Goal: Book appointment/travel/reservation

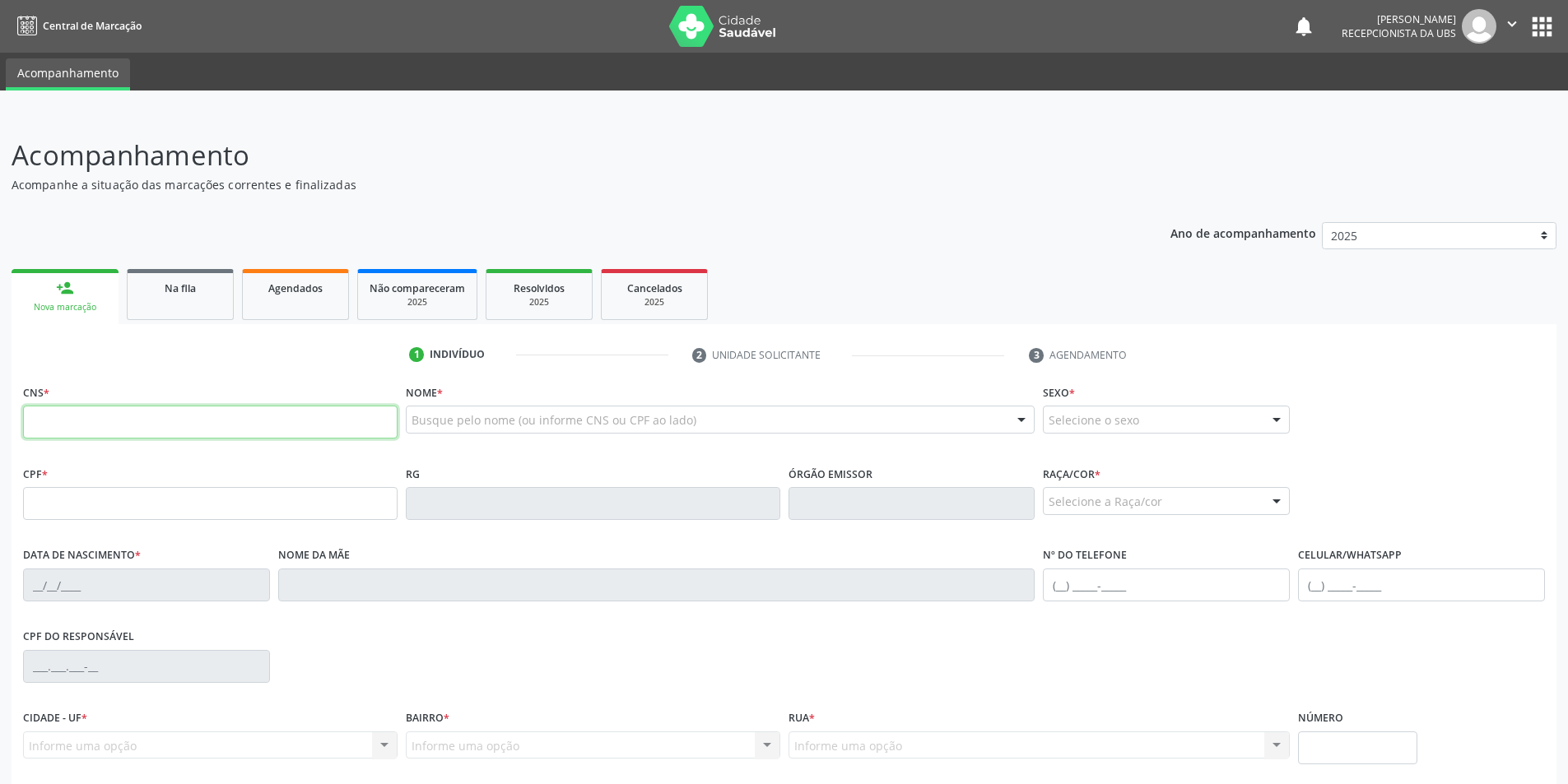
click at [174, 419] on input "text" at bounding box center [210, 421] width 375 height 33
type input "705 1048 6576 7740"
type input "070.937.394-58"
type input "[DATE]"
type input "[PERSON_NAME]"
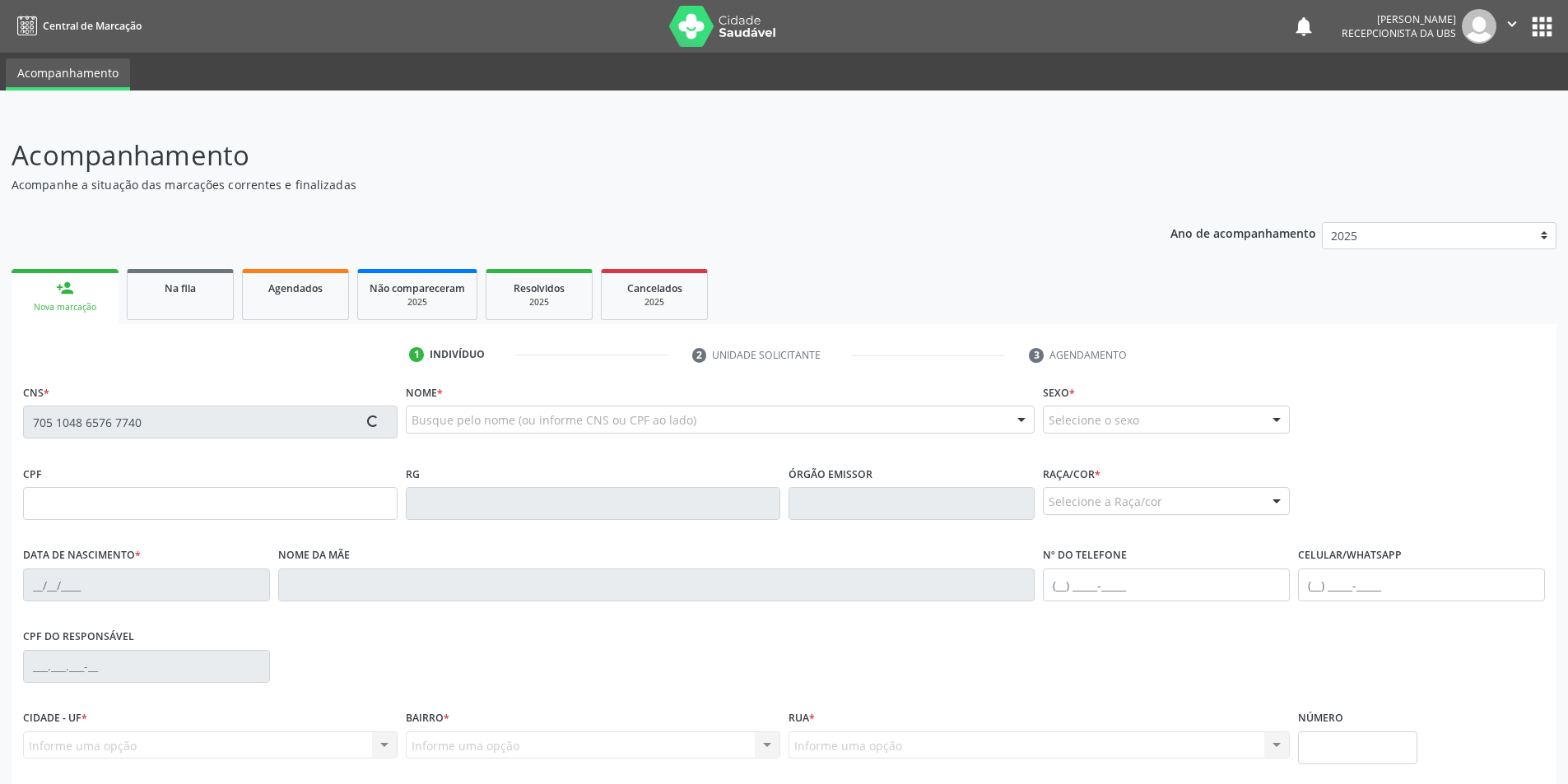
type input "[PHONE_NUMBER]"
type input "S/N"
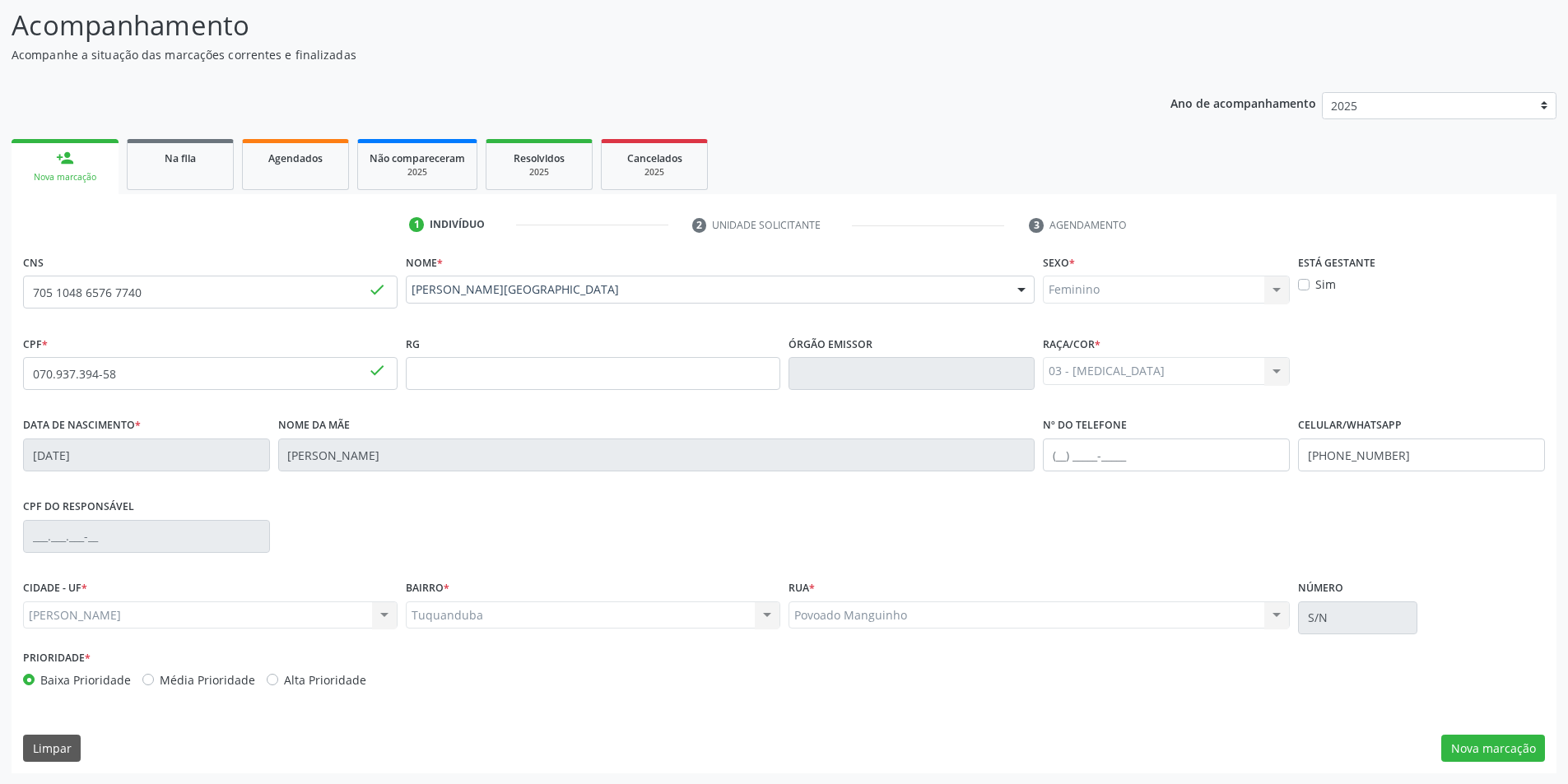
scroll to position [131, 0]
click at [1465, 755] on button "Nova marcação" at bounding box center [1493, 748] width 104 height 28
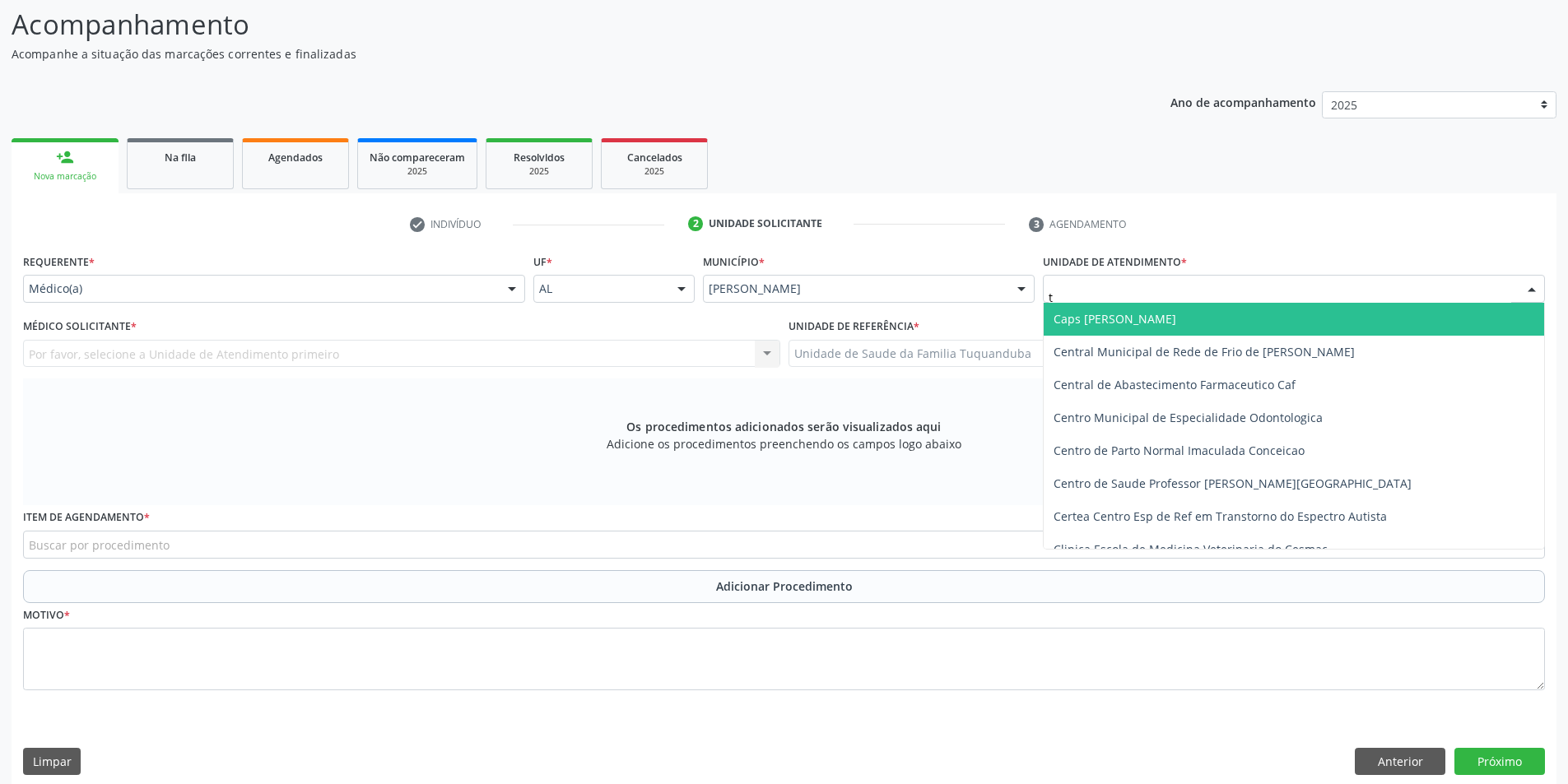
type input "tu"
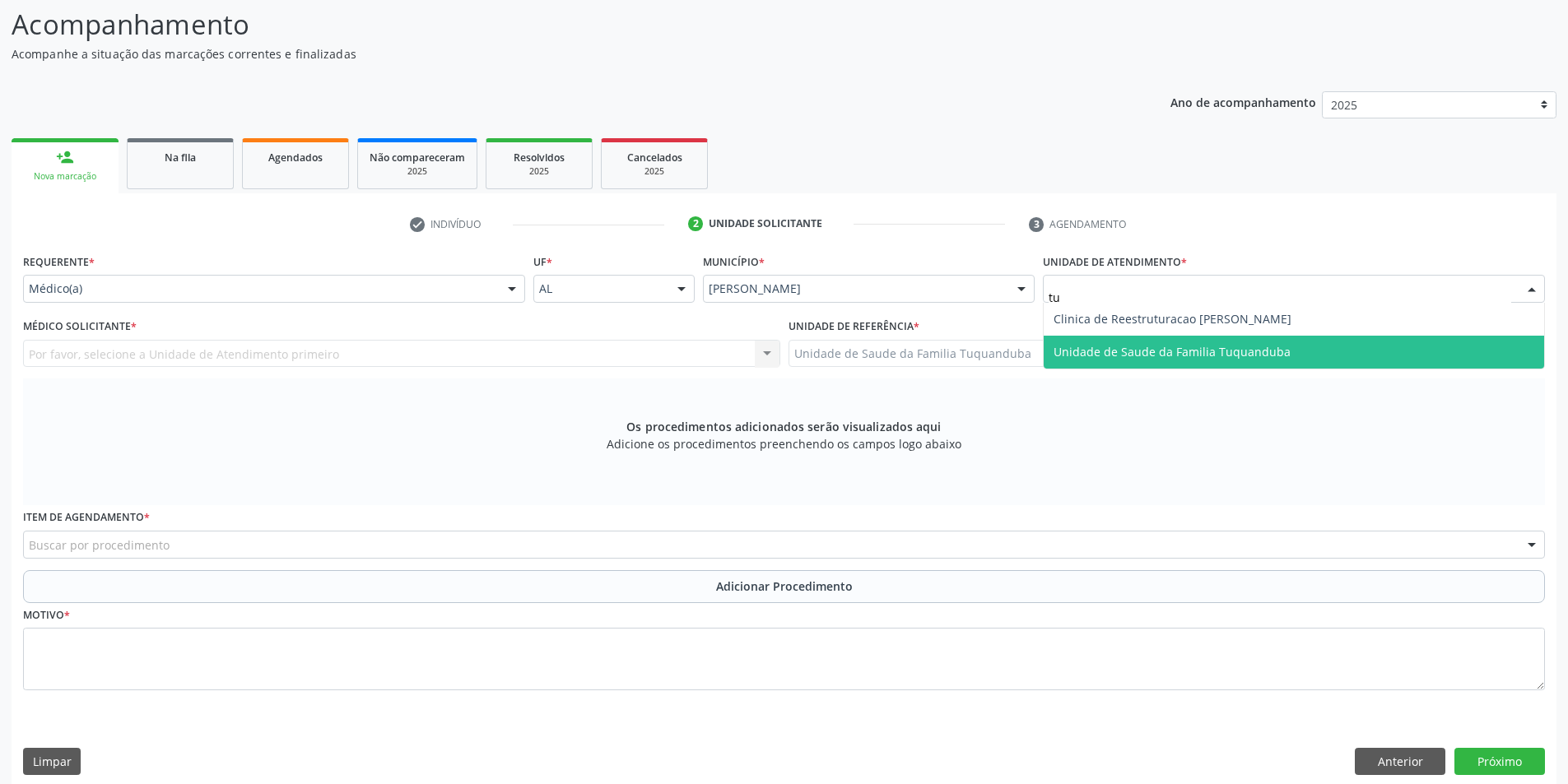
click at [1105, 351] on span "Unidade de Saude da Familia Tuquanduba" at bounding box center [1172, 352] width 237 height 16
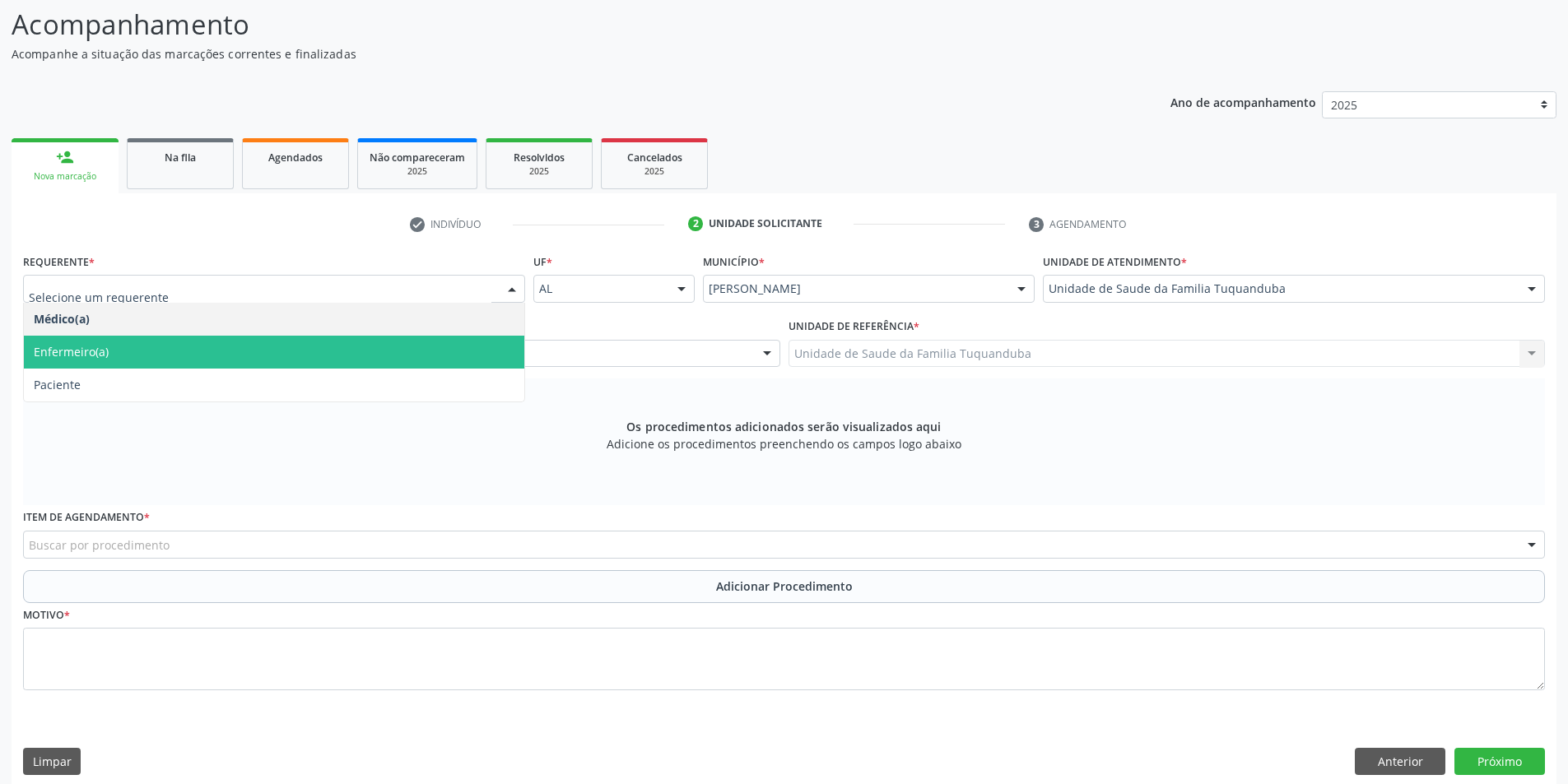
click at [131, 457] on div "Os procedimentos adicionados serão visualizados aqui Adicione os procedimentos …" at bounding box center [784, 442] width 1522 height 127
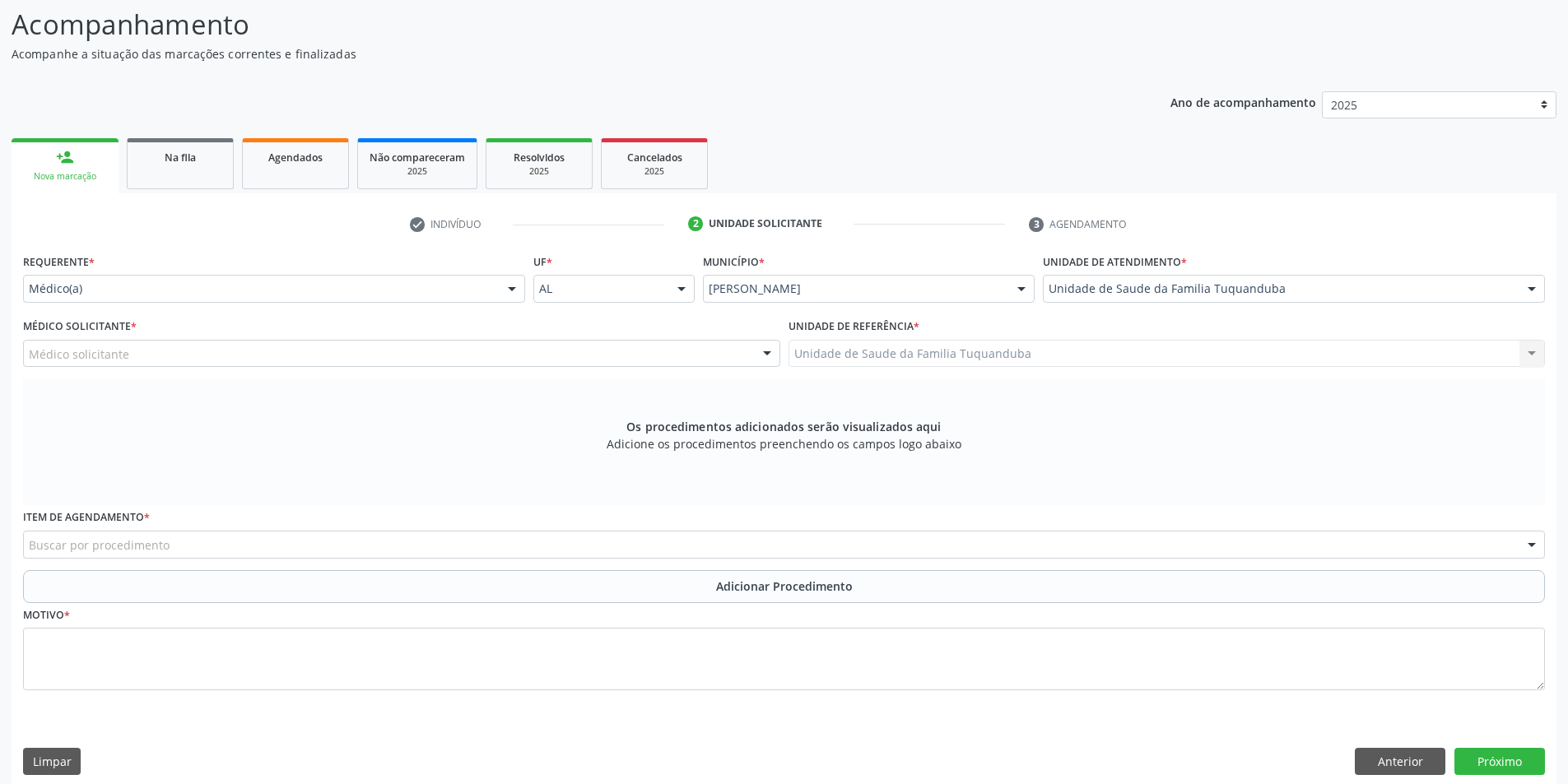
click at [146, 357] on div "Médico solicitante" at bounding box center [401, 354] width 757 height 28
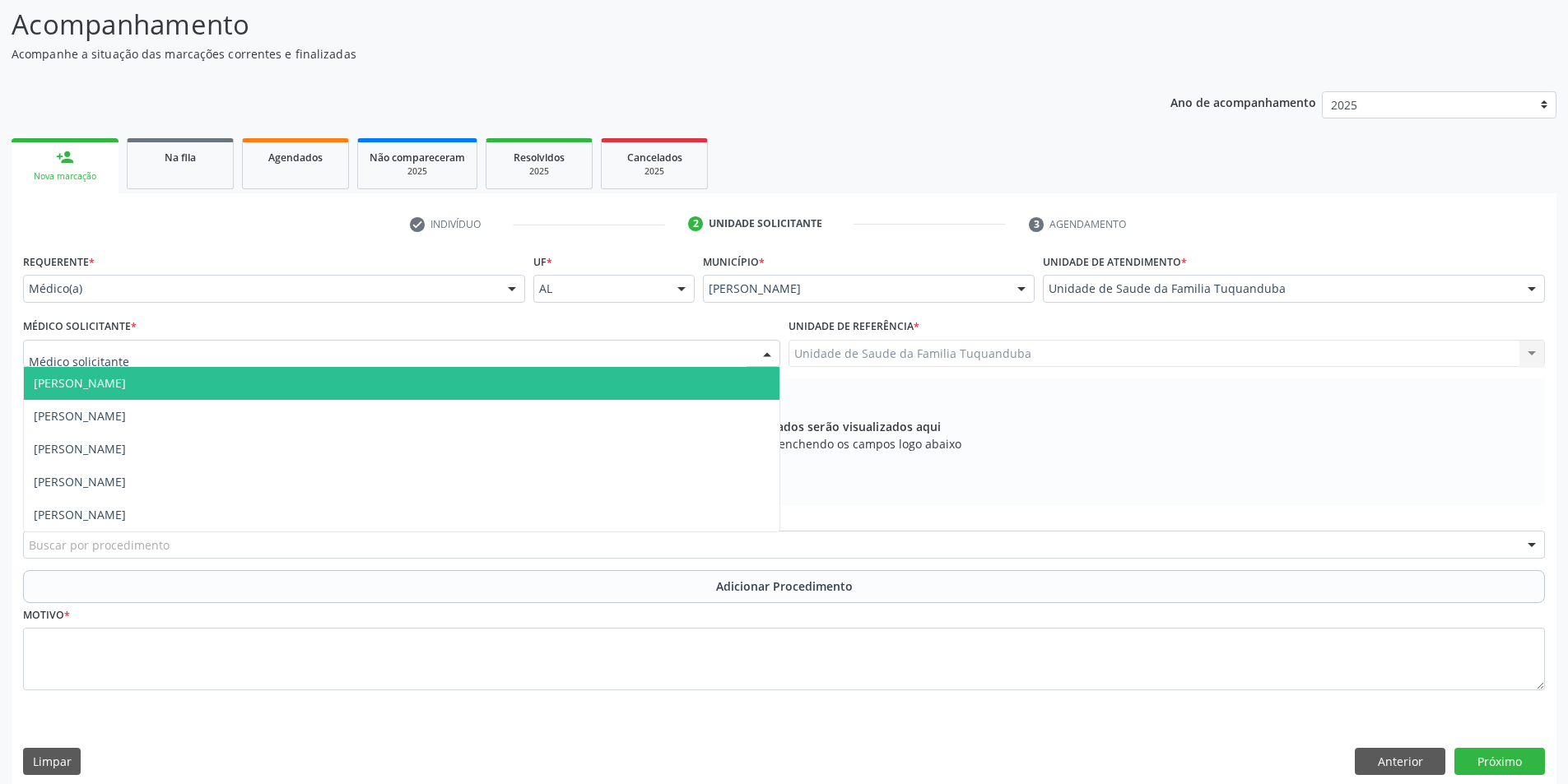
click at [126, 383] on span "[PERSON_NAME]" at bounding box center [80, 383] width 92 height 16
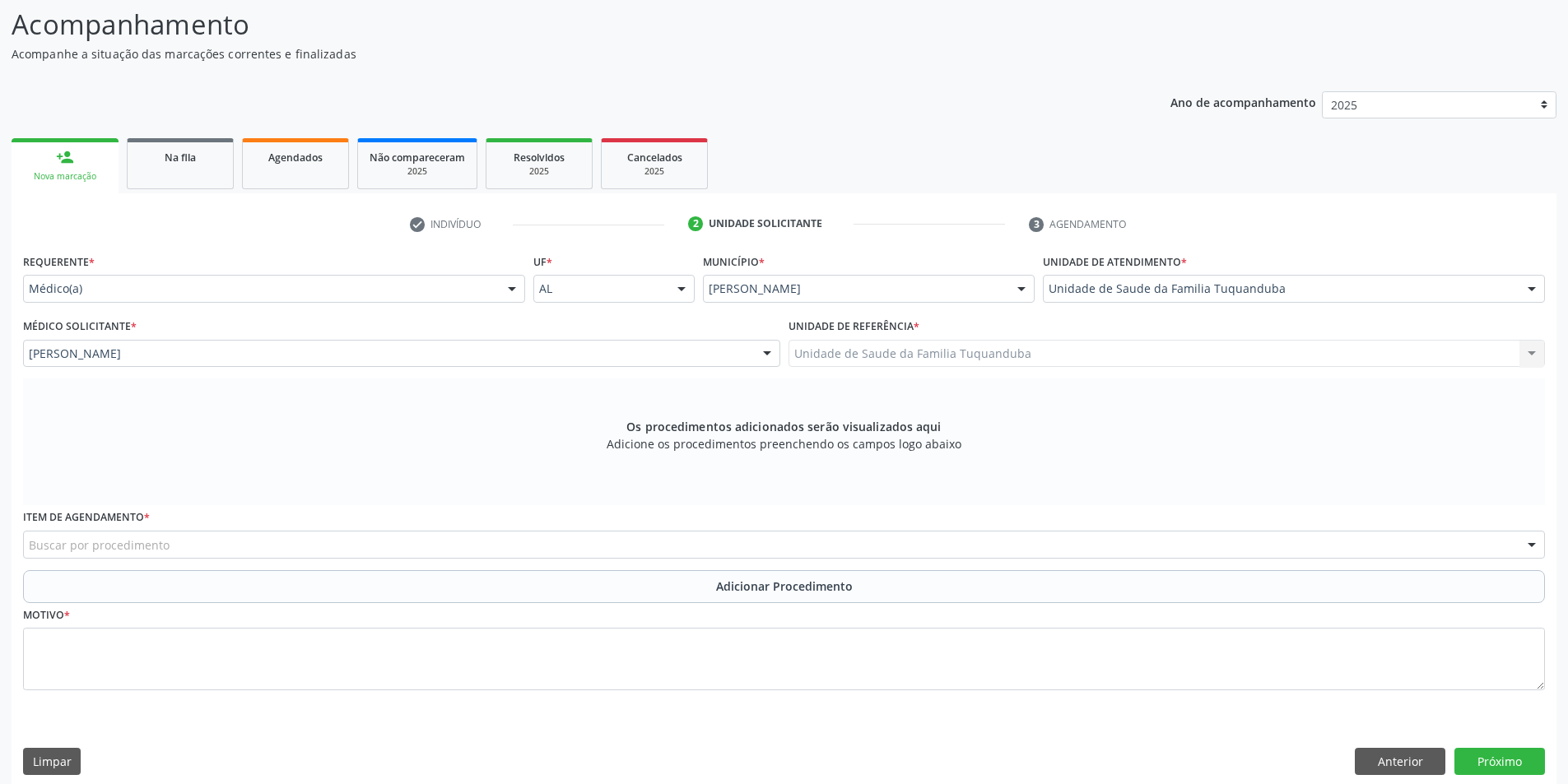
click at [338, 544] on div "Buscar por procedimento" at bounding box center [784, 545] width 1522 height 28
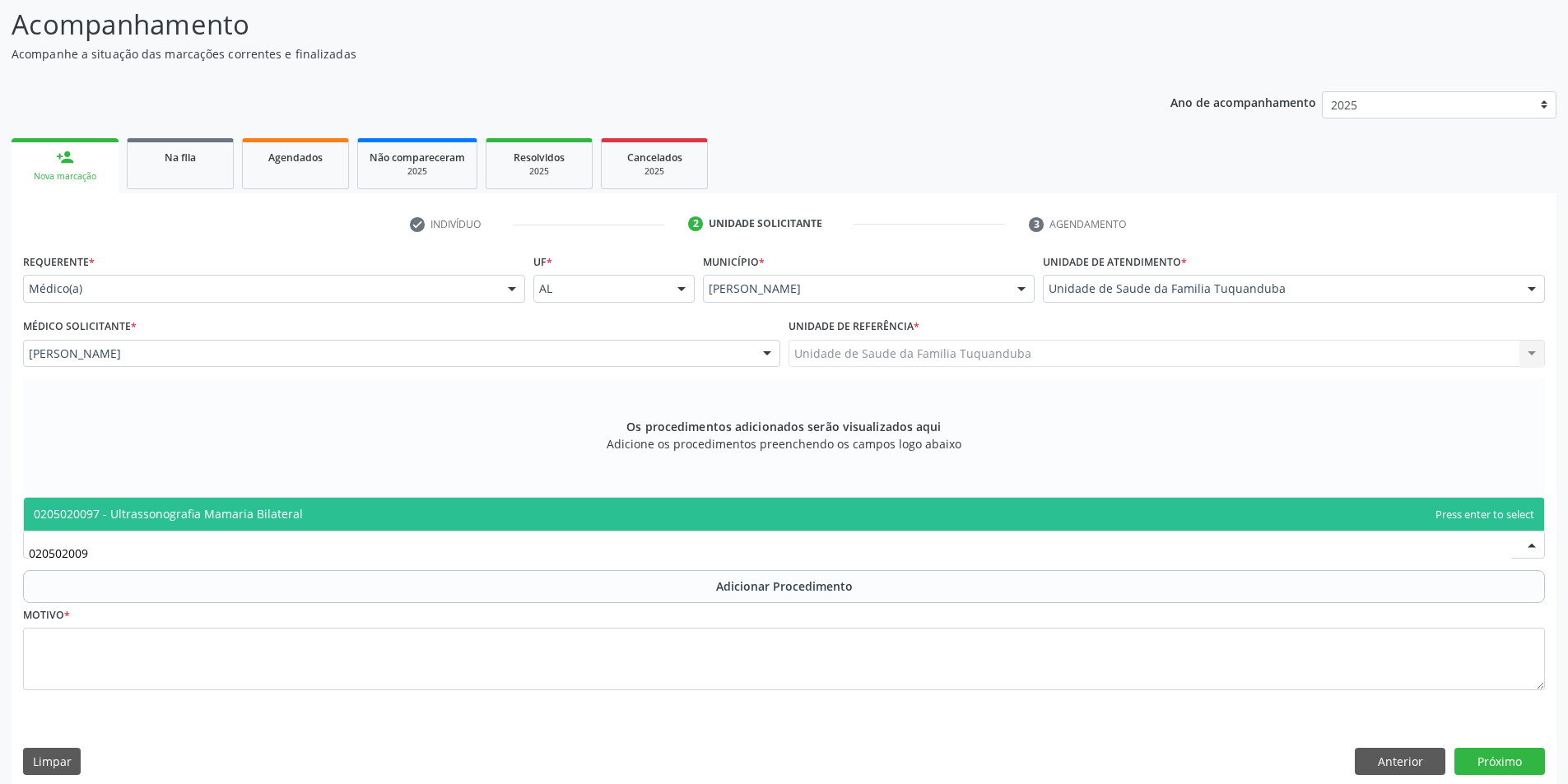
type input "0205020097"
click at [326, 518] on span "0205020097 - Ultrassonografia Mamaria Bilateral" at bounding box center [784, 513] width 1520 height 33
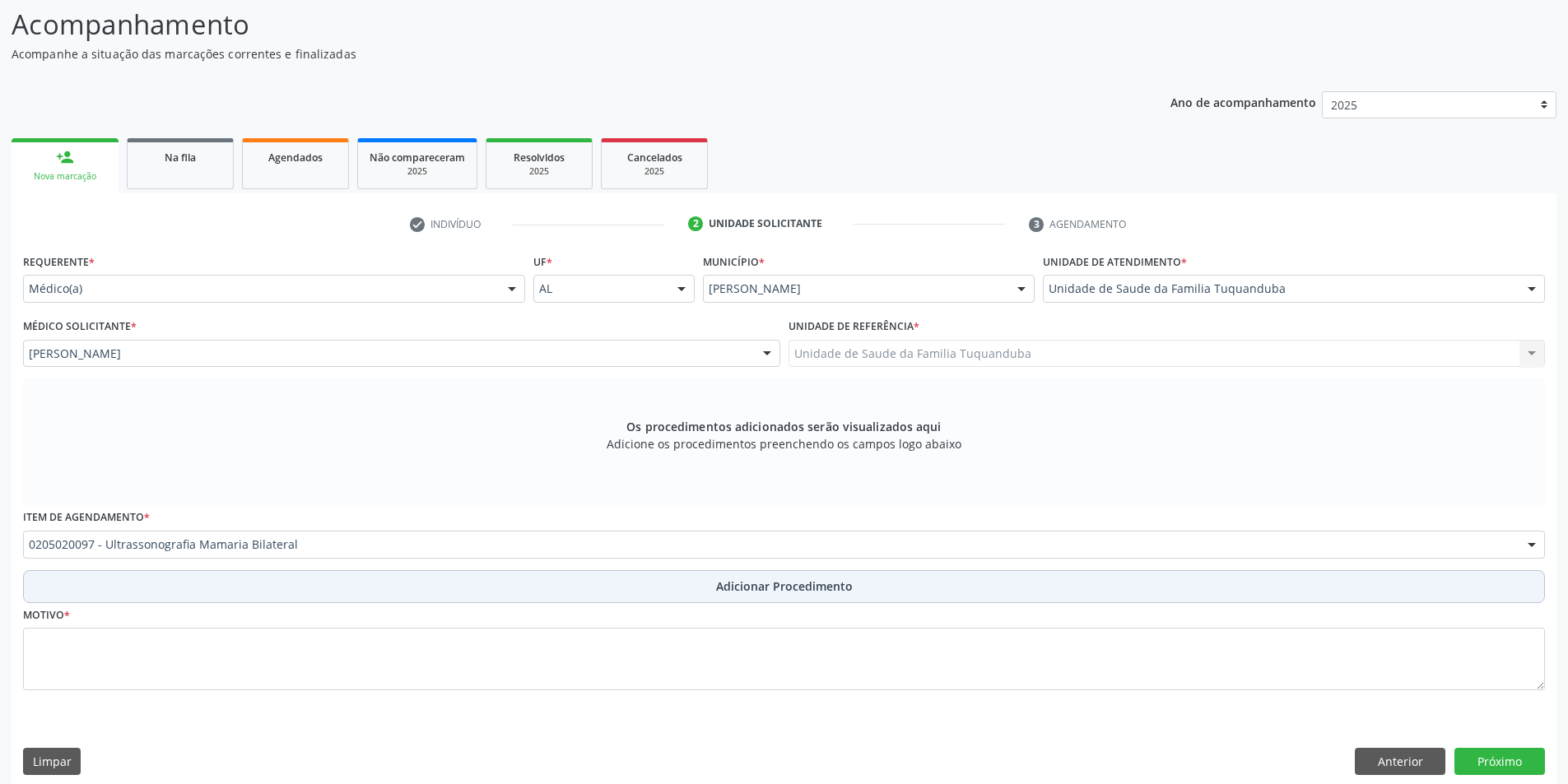
click at [479, 601] on button "Adicionar Procedimento" at bounding box center [784, 586] width 1522 height 33
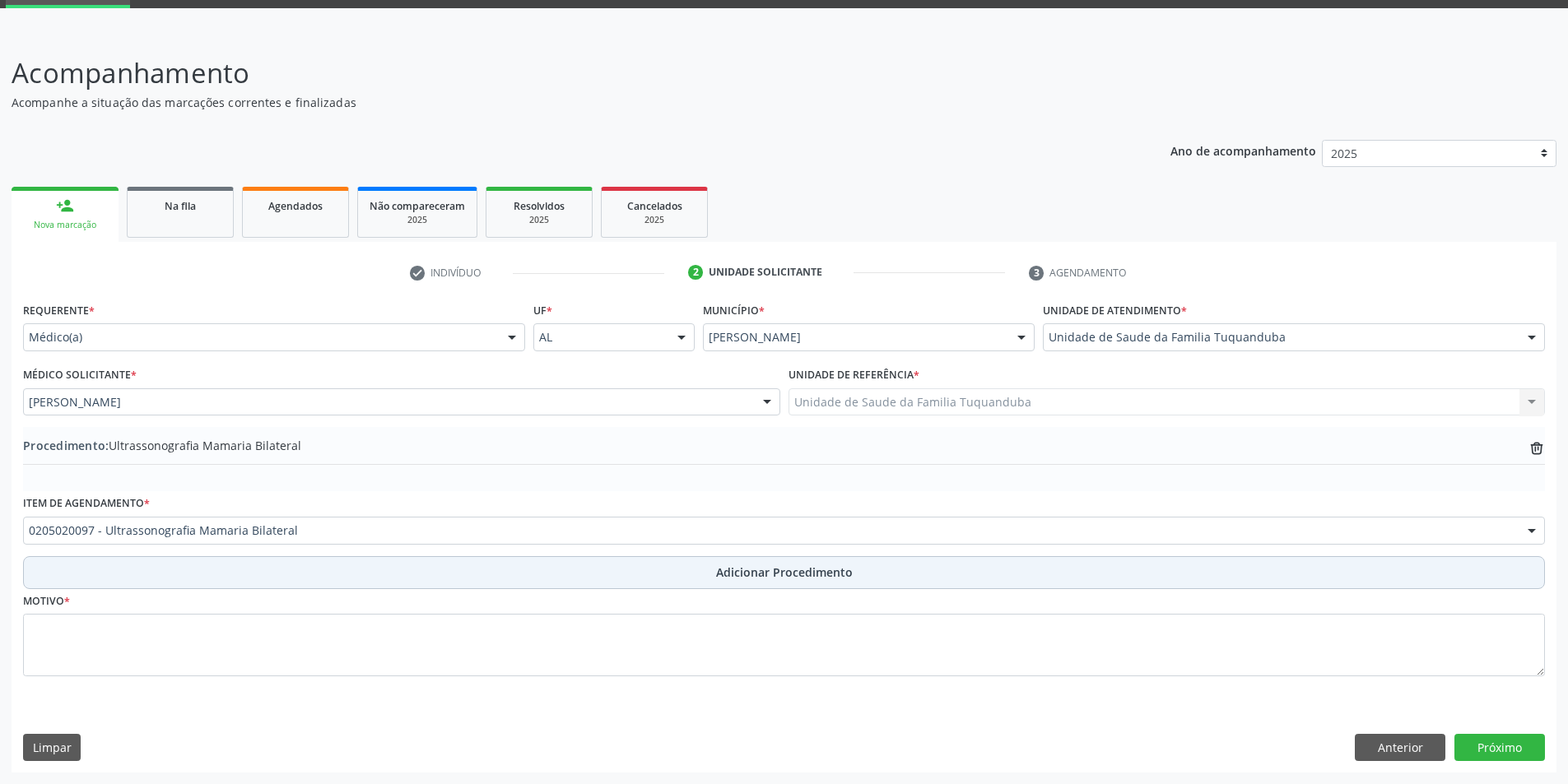
scroll to position [82, 0]
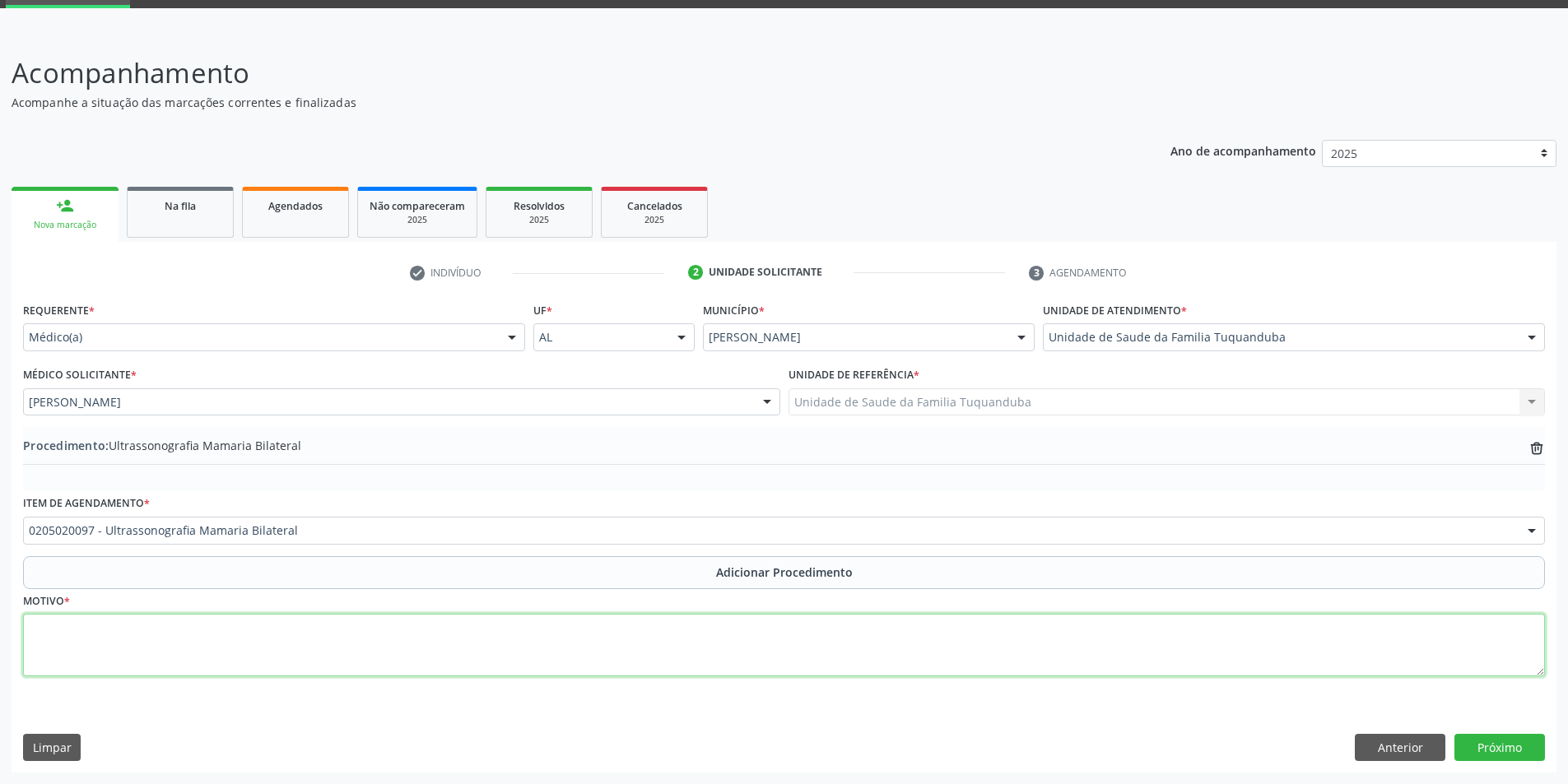
click at [491, 641] on textarea at bounding box center [784, 644] width 1522 height 63
type textarea "Rastreio"
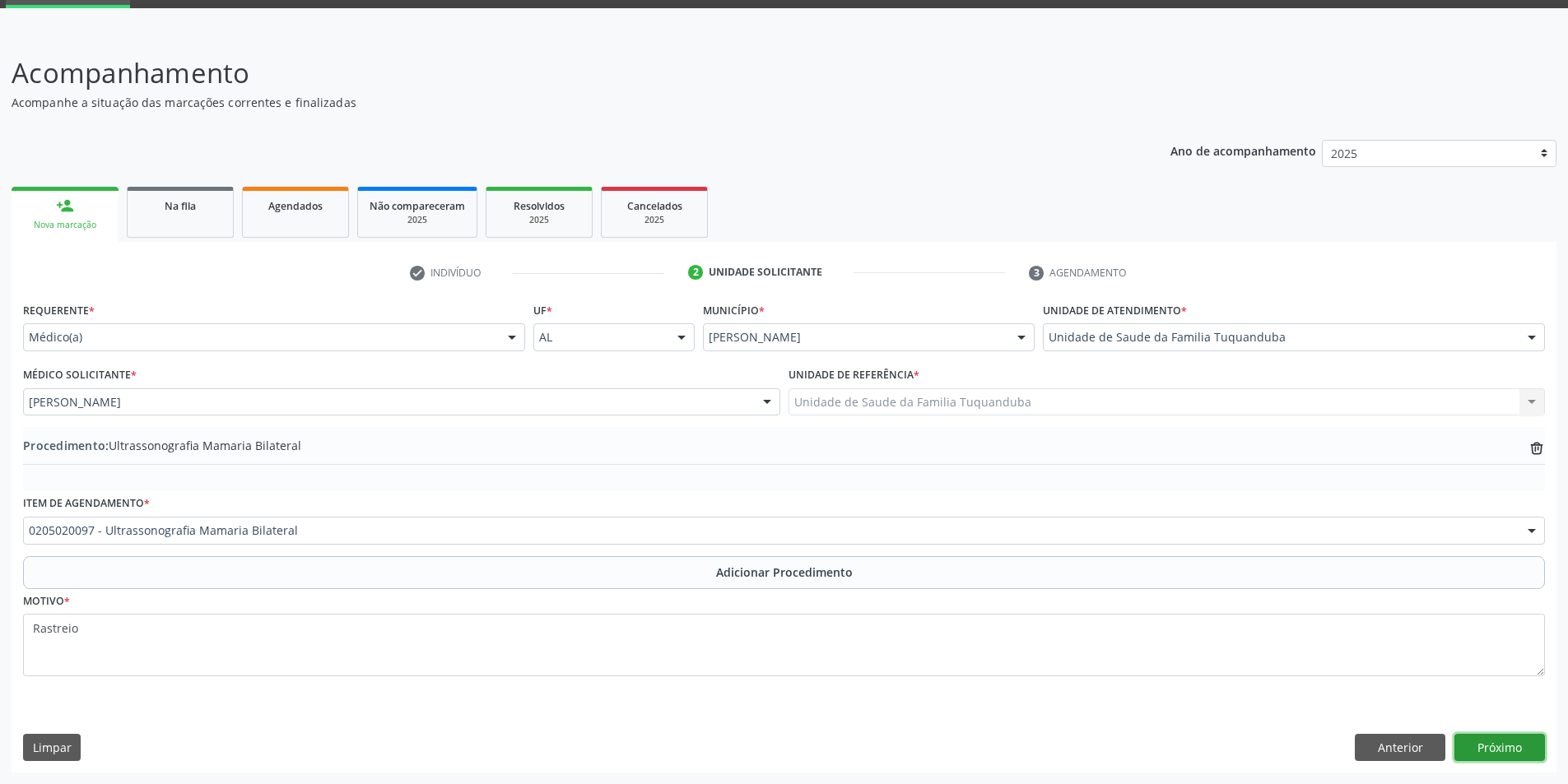
click at [1493, 742] on button "Próximo" at bounding box center [1500, 748] width 90 height 28
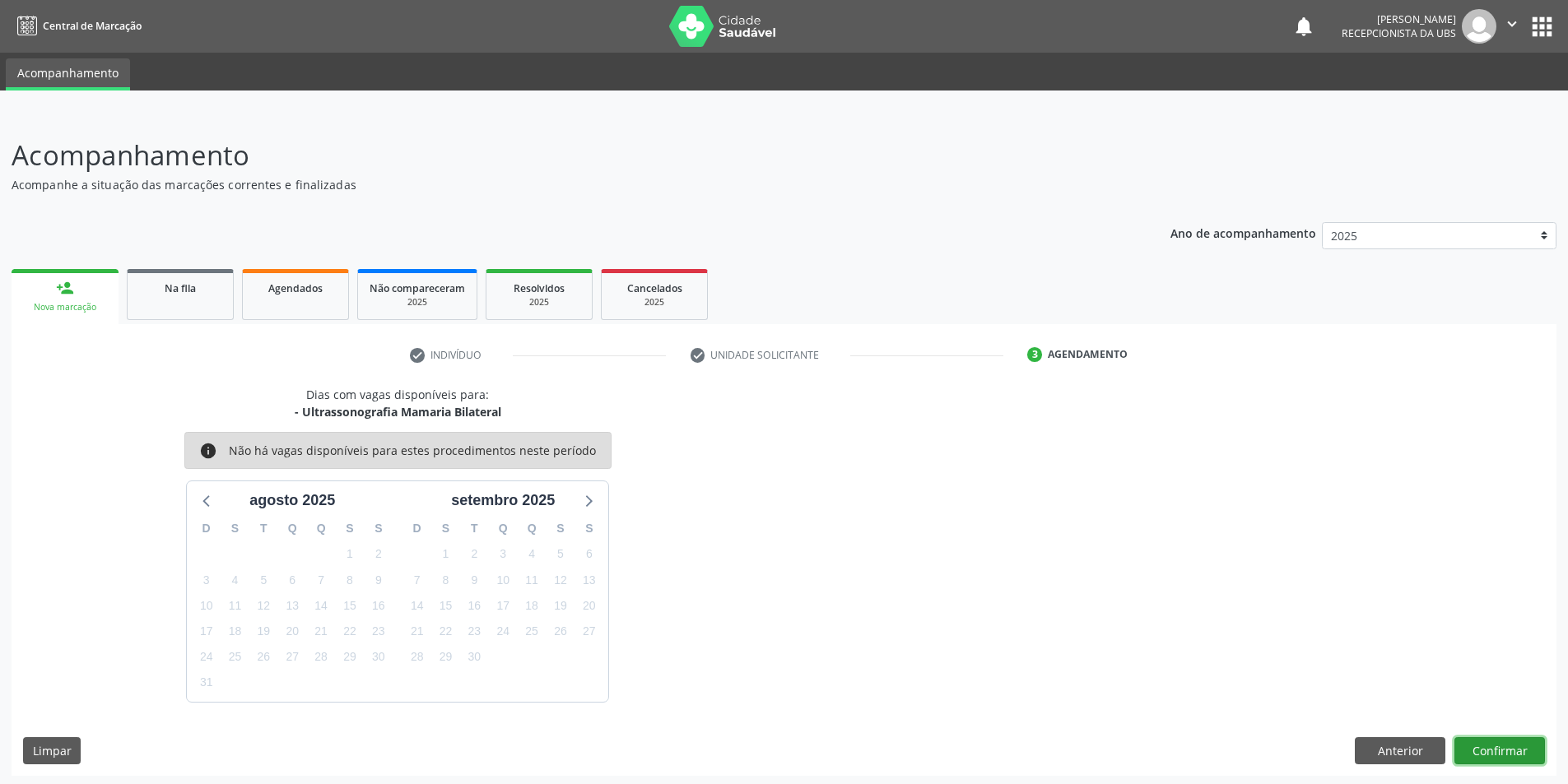
click at [1493, 742] on button "Confirmar" at bounding box center [1500, 751] width 90 height 28
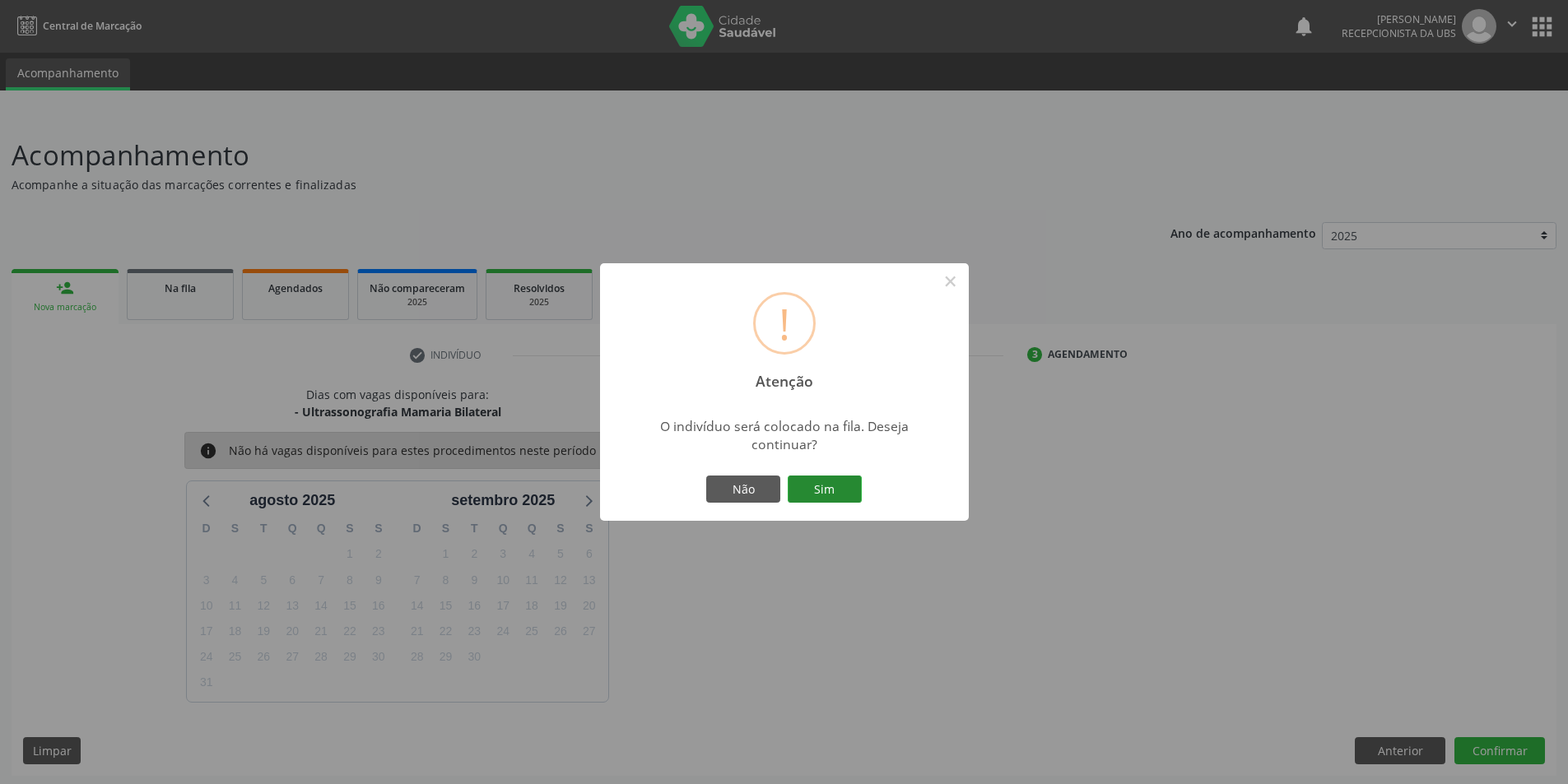
click at [823, 500] on button "Sim" at bounding box center [825, 489] width 74 height 28
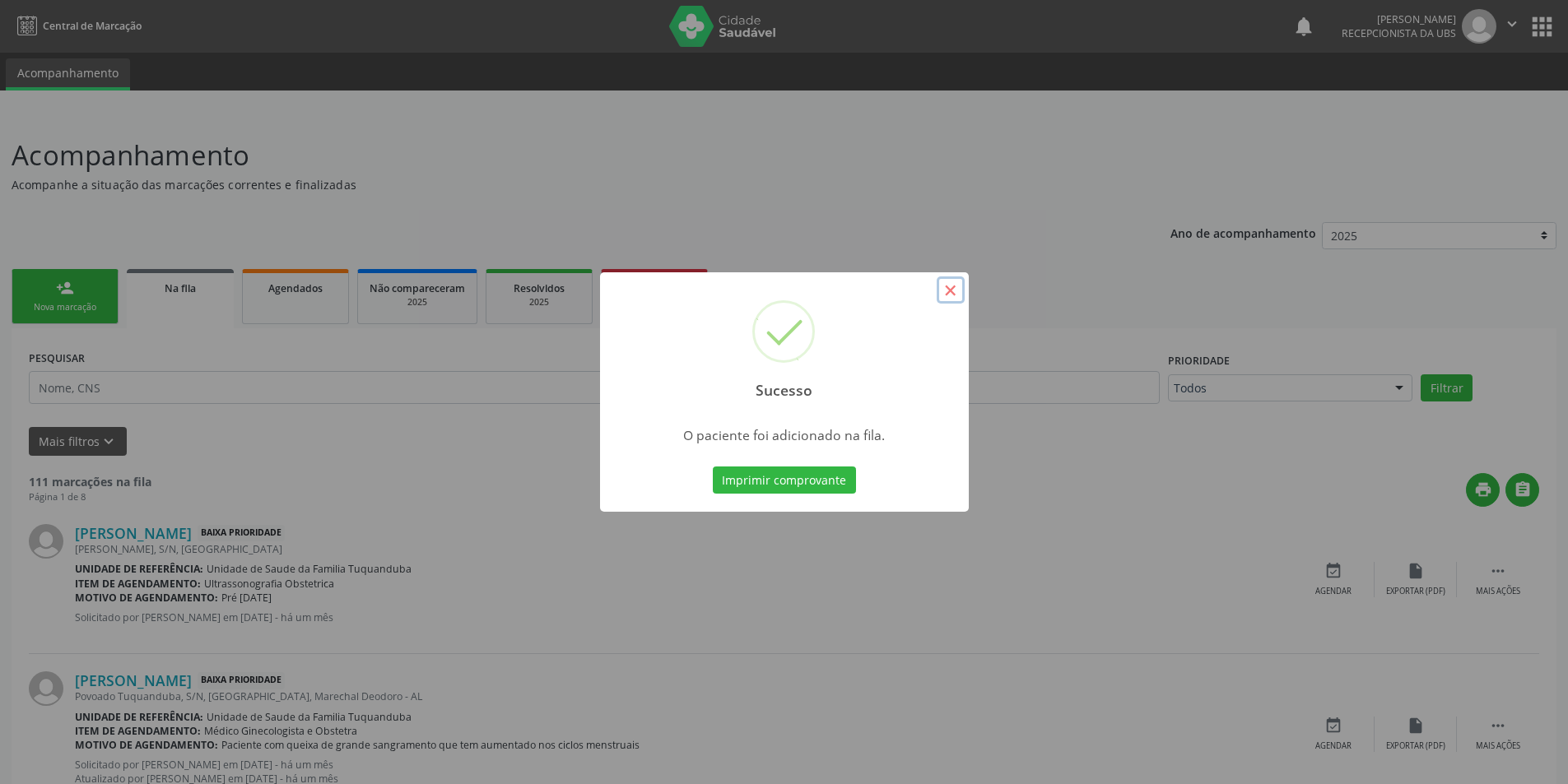
click at [944, 296] on button "×" at bounding box center [951, 290] width 28 height 28
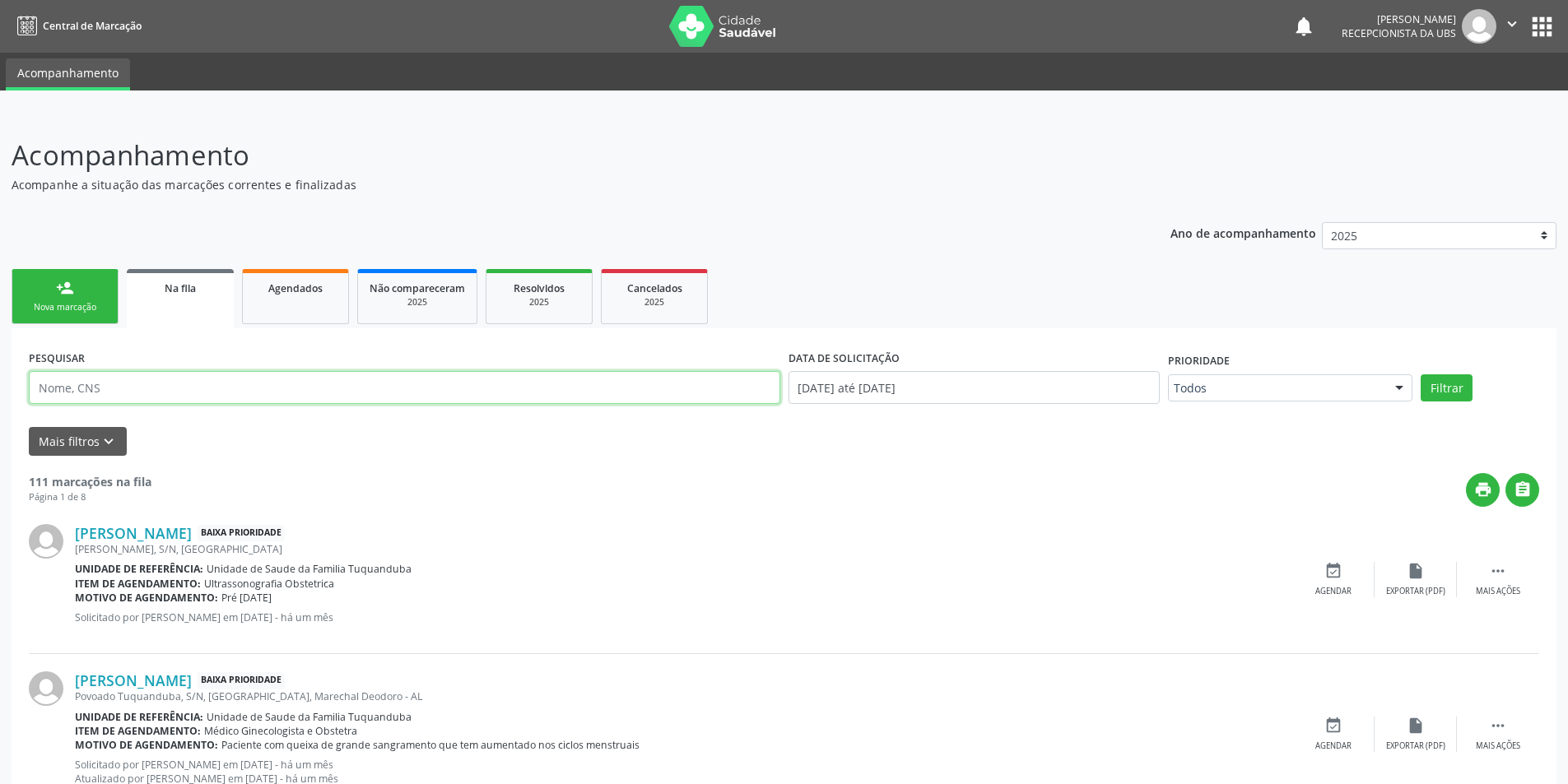
click at [248, 399] on input "text" at bounding box center [405, 387] width 752 height 33
click at [98, 293] on link "person_add Nova marcação" at bounding box center [65, 296] width 107 height 55
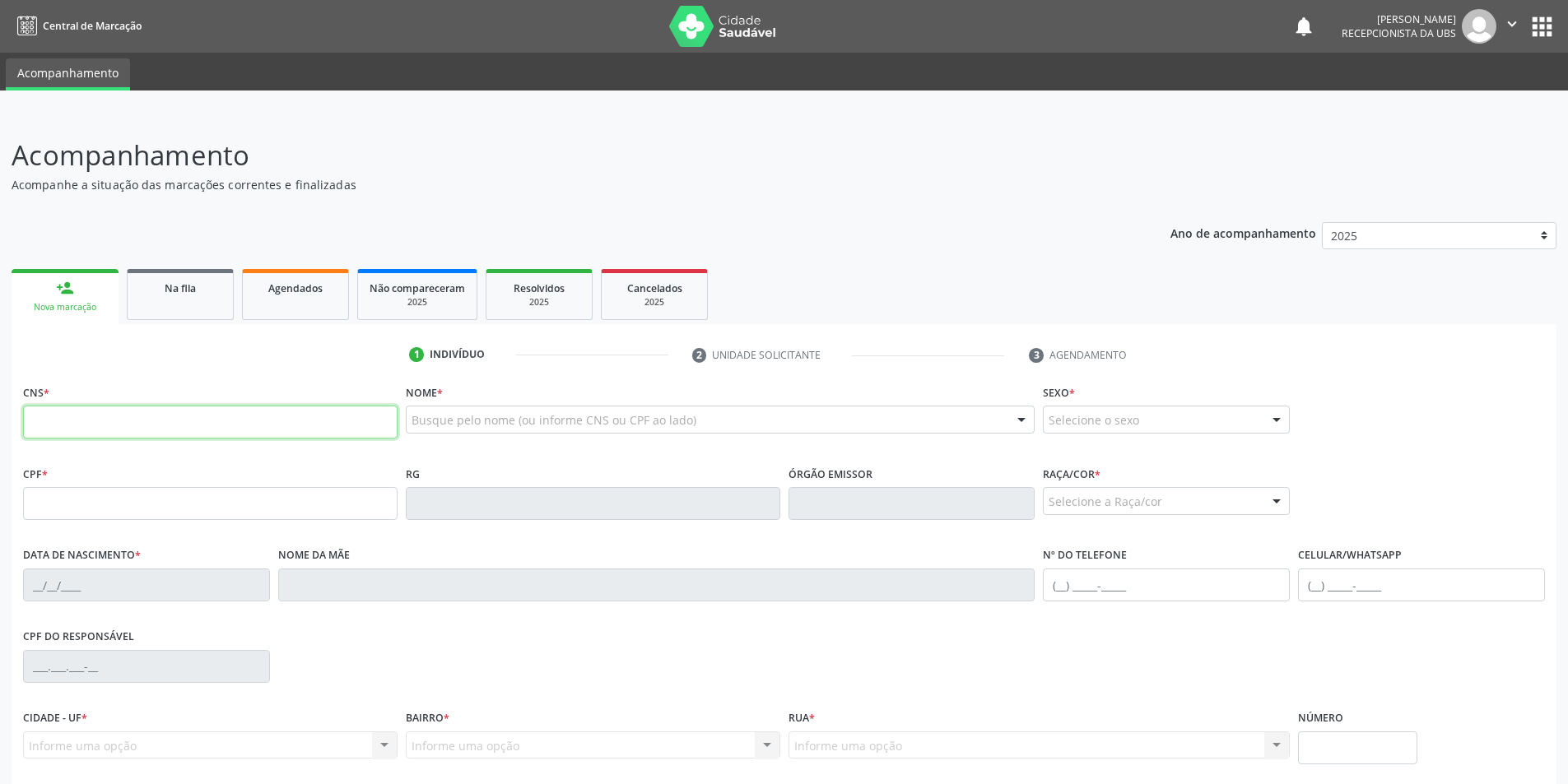
click at [284, 409] on input "text" at bounding box center [210, 421] width 375 height 33
type input "705 1048 6576 7740"
type input "070.937.394-58"
type input "[DATE]"
type input "[PERSON_NAME]"
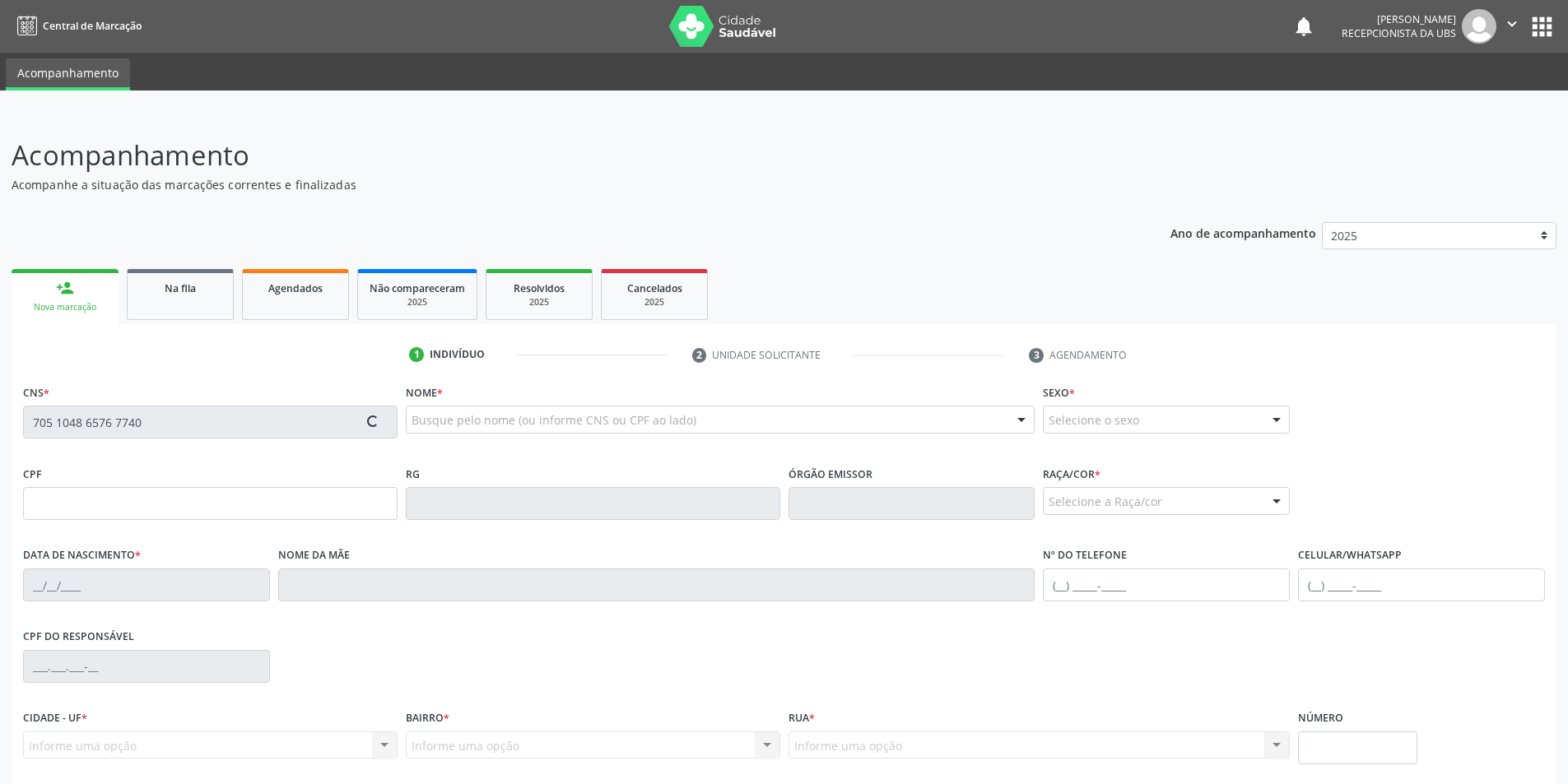
type input "[PHONE_NUMBER]"
type input "S/N"
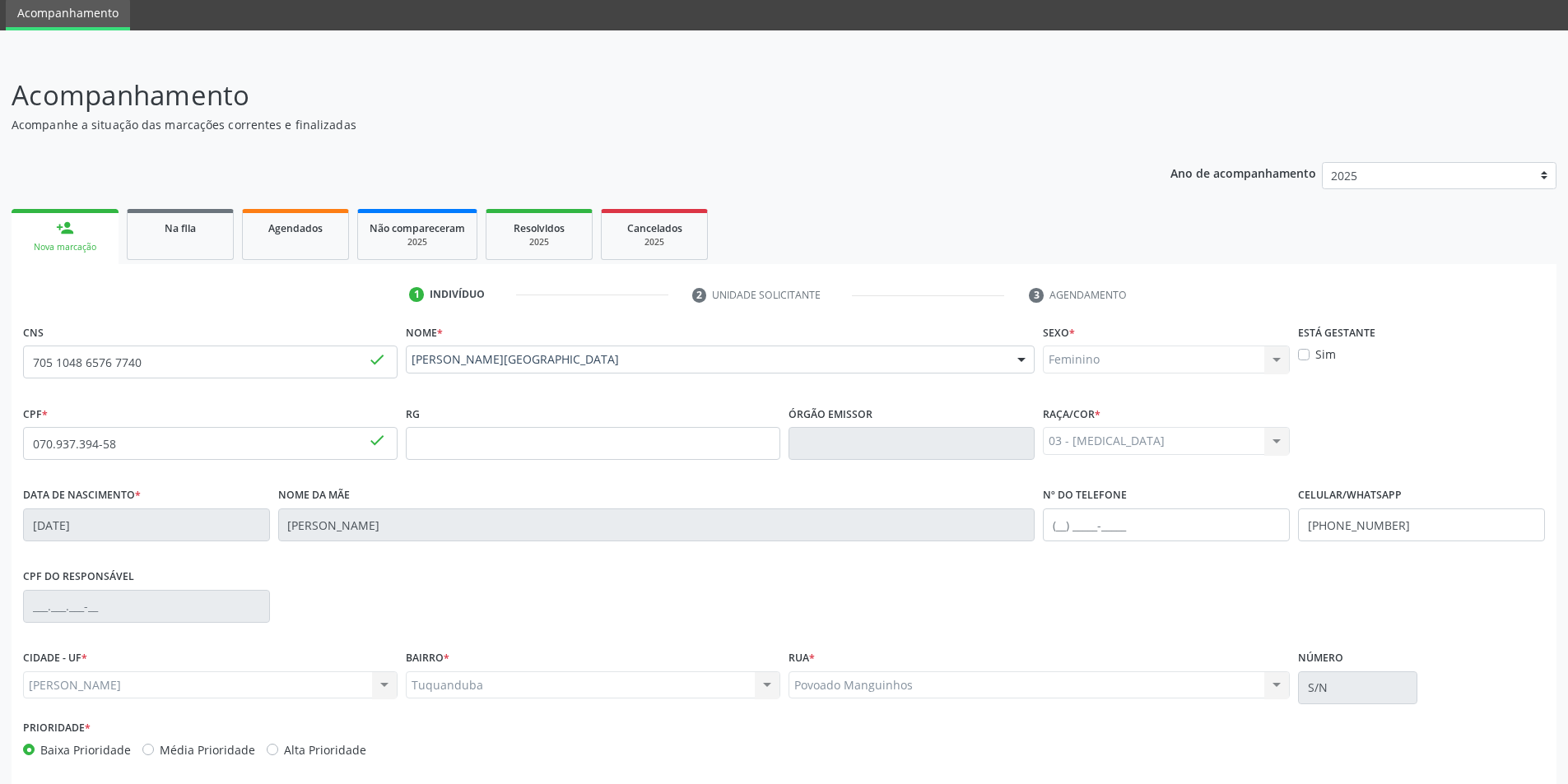
scroll to position [131, 0]
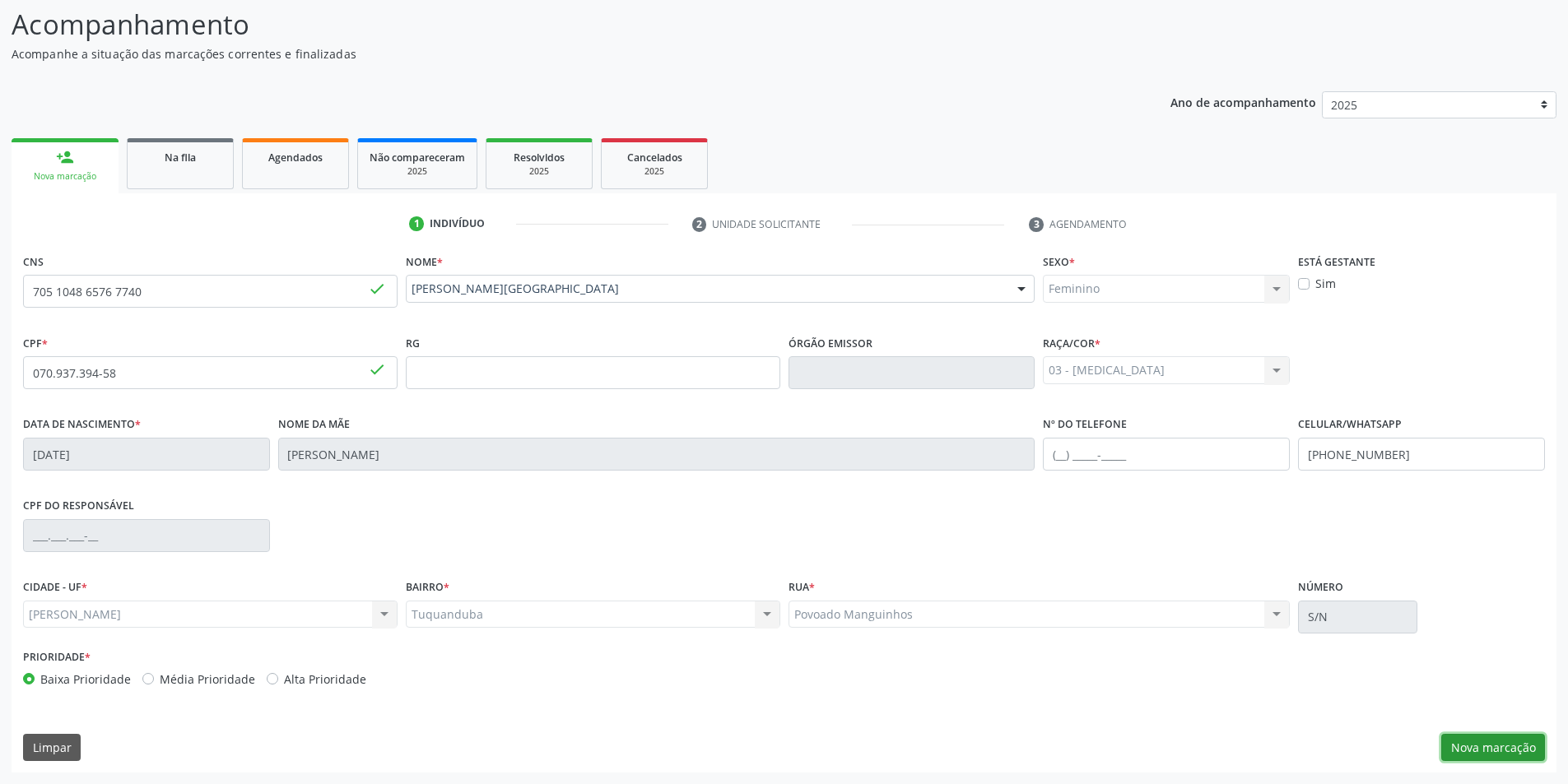
click at [1495, 749] on button "Nova marcação" at bounding box center [1493, 748] width 104 height 28
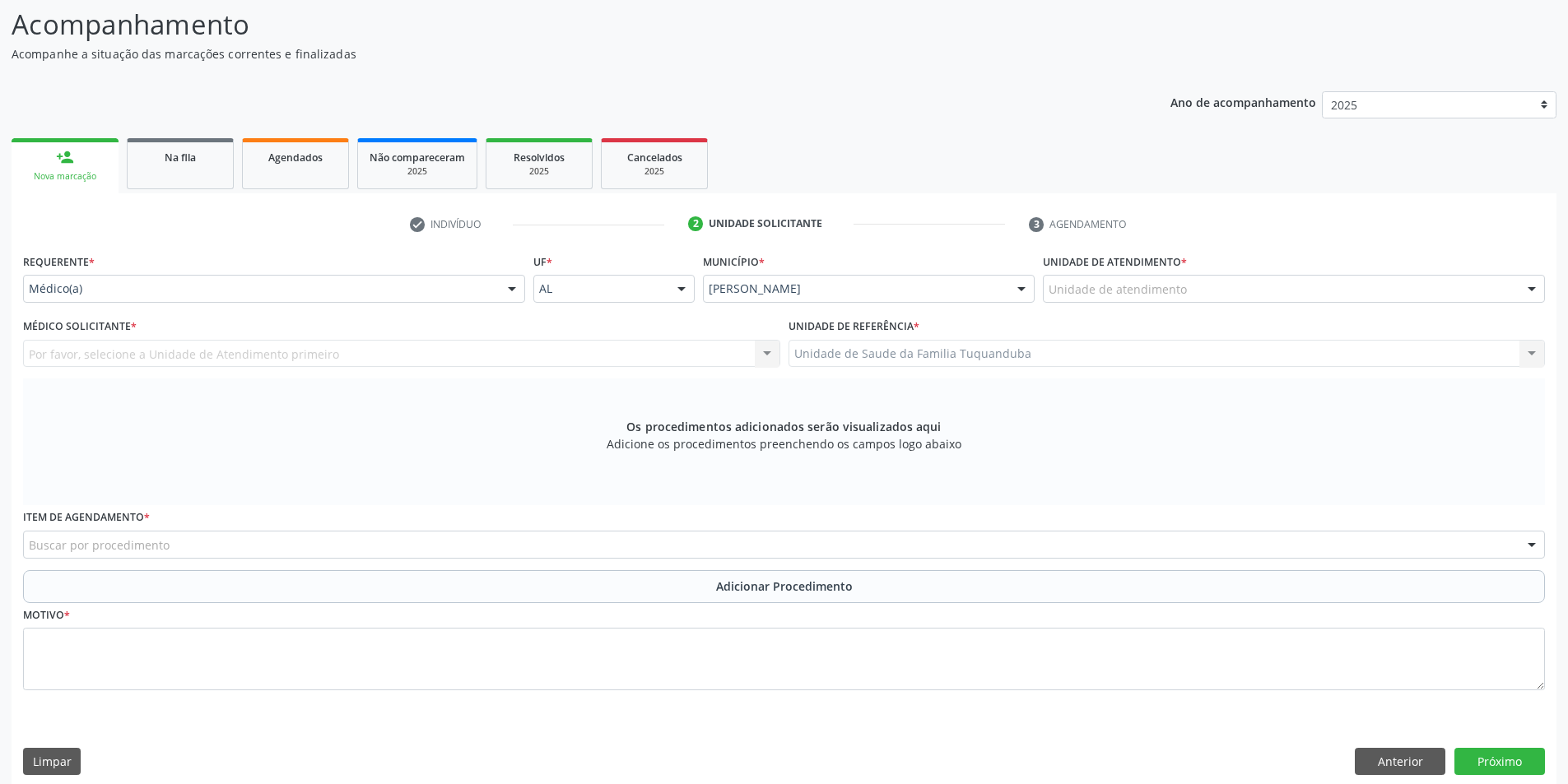
click at [1104, 299] on div "Unidade de atendimento" at bounding box center [1294, 288] width 502 height 28
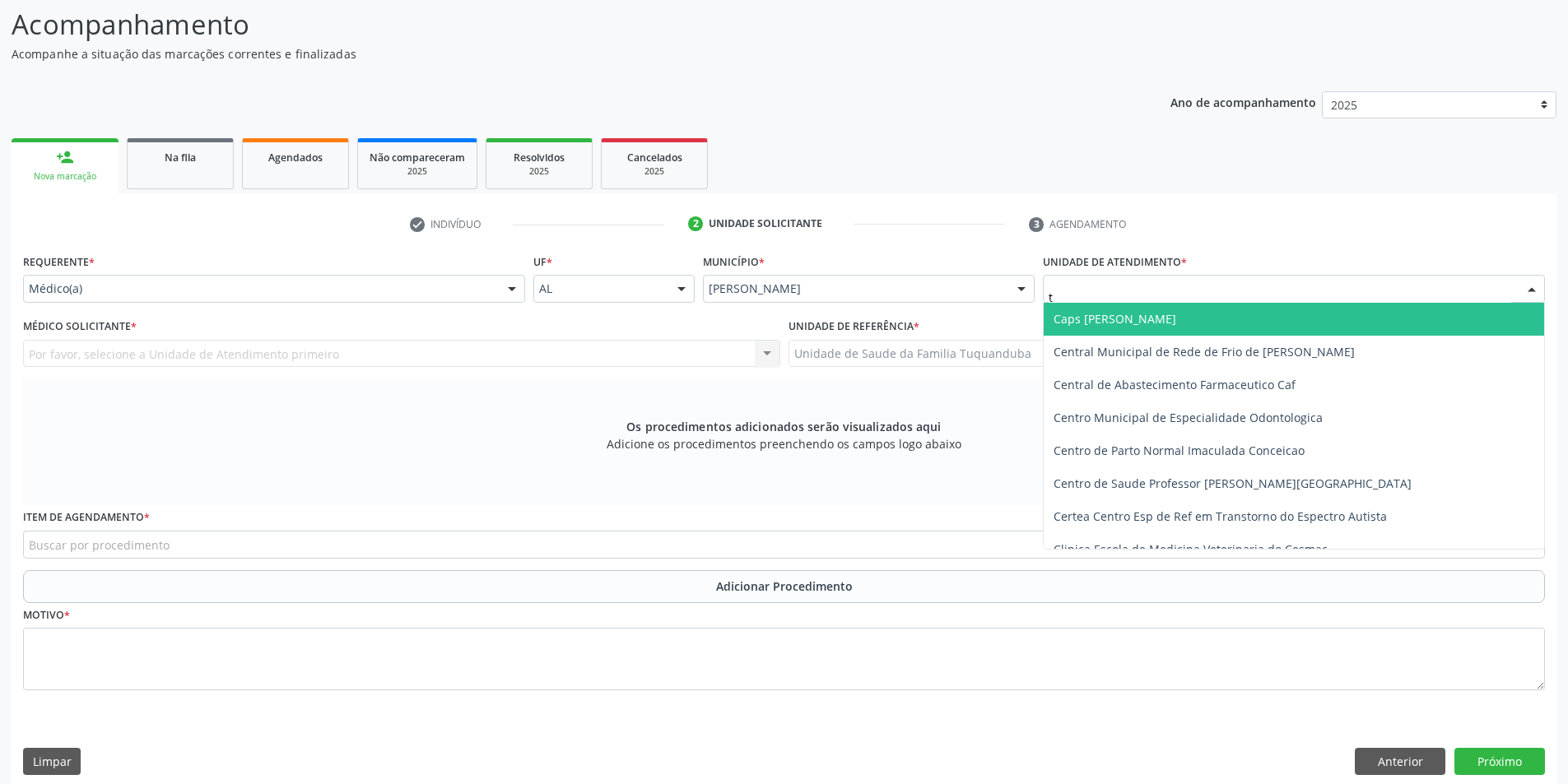
type input "tu"
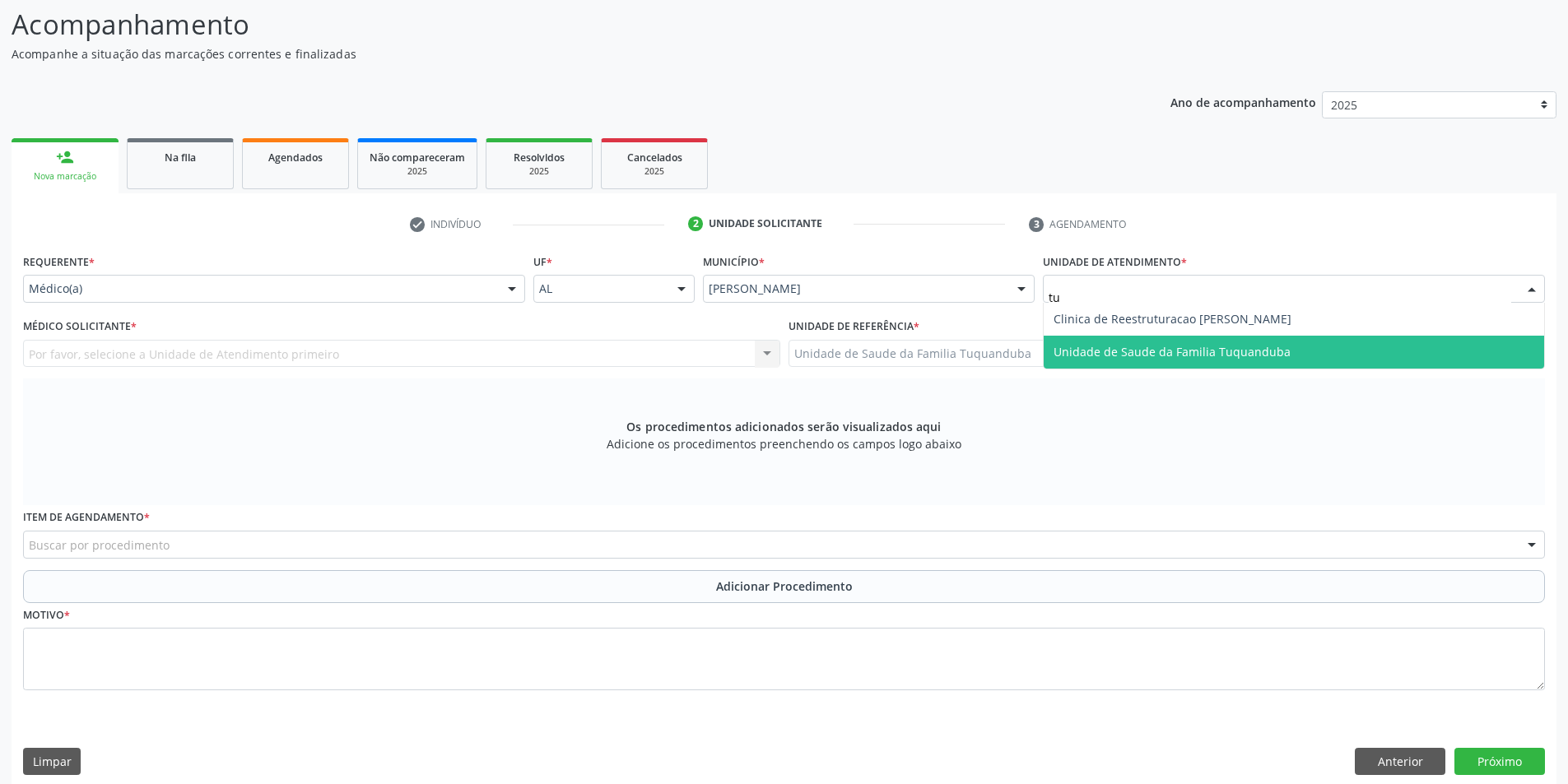
click at [1115, 356] on span "Unidade de Saude da Familia Tuquanduba" at bounding box center [1172, 352] width 237 height 16
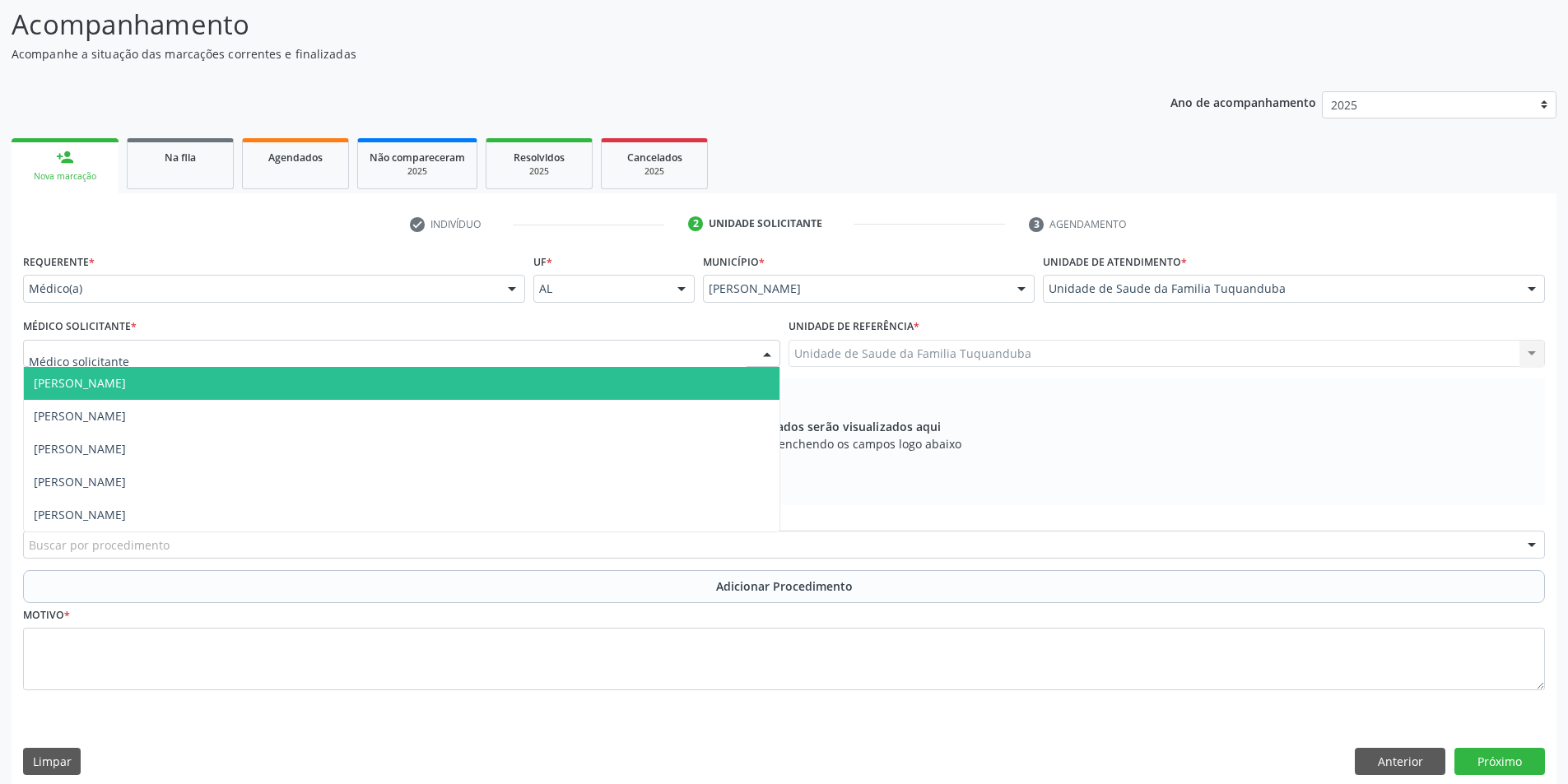
click at [347, 356] on div at bounding box center [401, 354] width 757 height 28
click at [307, 388] on span "[PERSON_NAME]" at bounding box center [401, 383] width 755 height 33
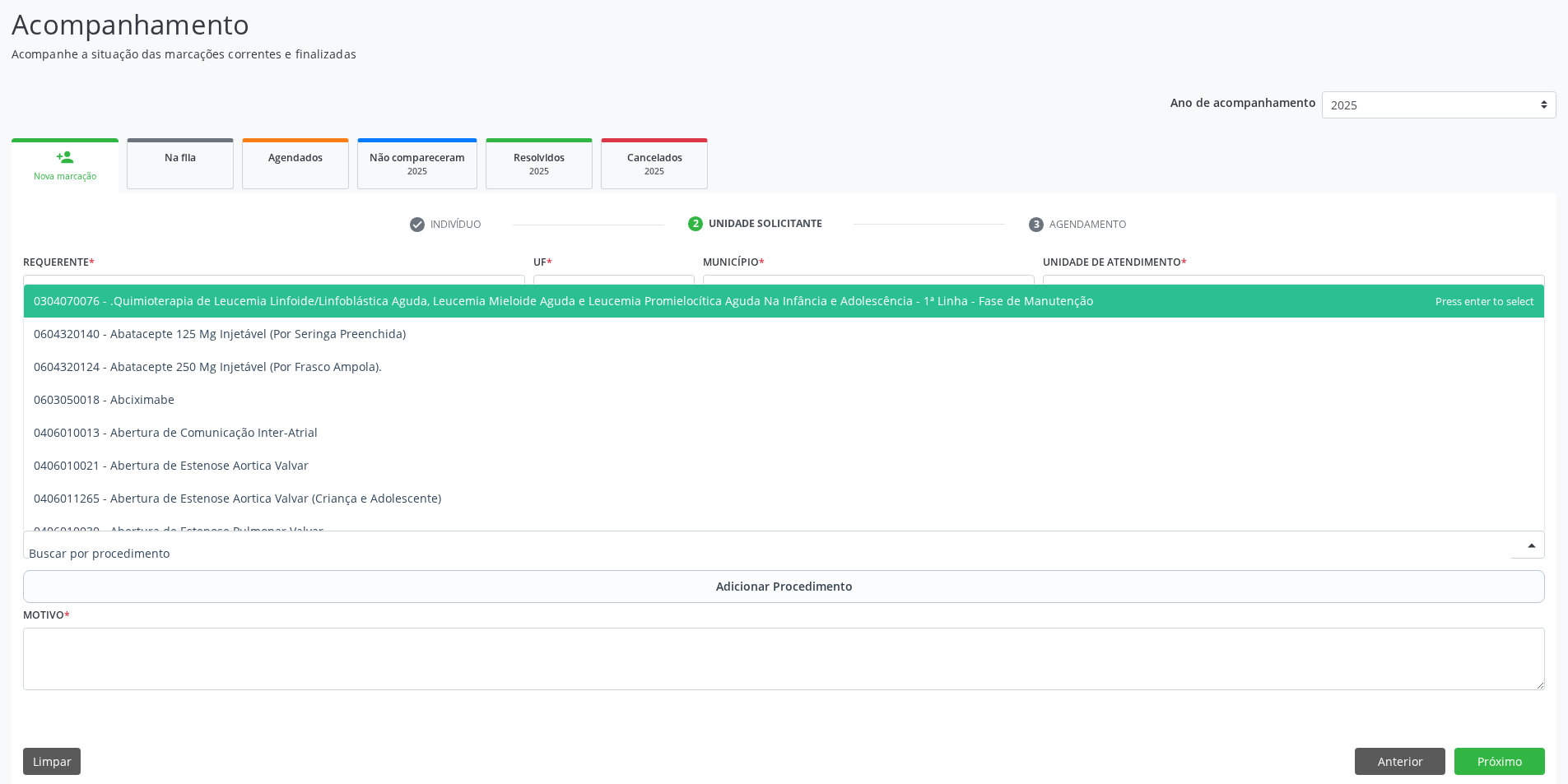
click at [489, 550] on div at bounding box center [784, 545] width 1522 height 28
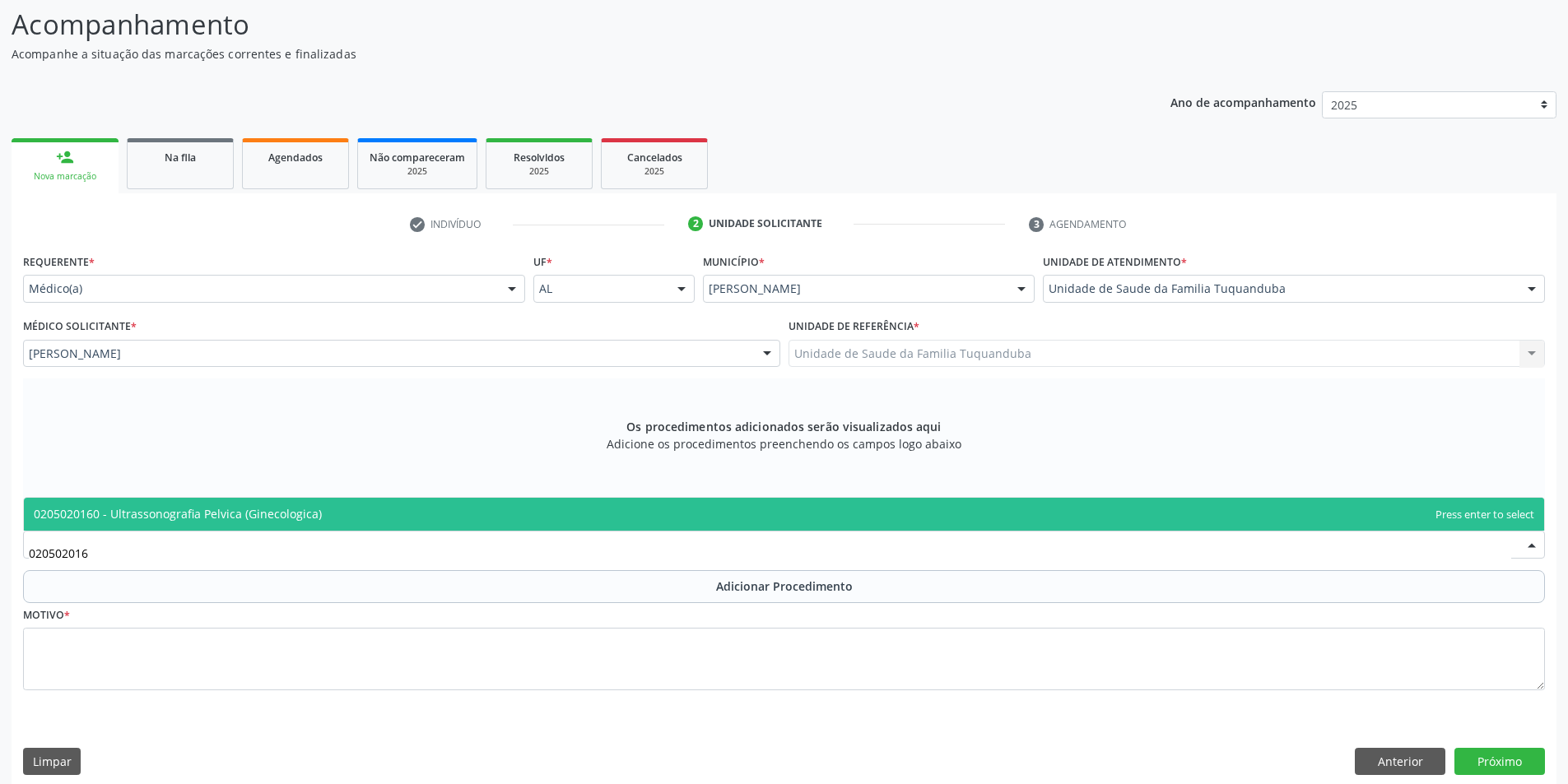
click at [366, 529] on span "0205020160 - Ultrassonografia Pelvica (Ginecologica)" at bounding box center [784, 513] width 1520 height 33
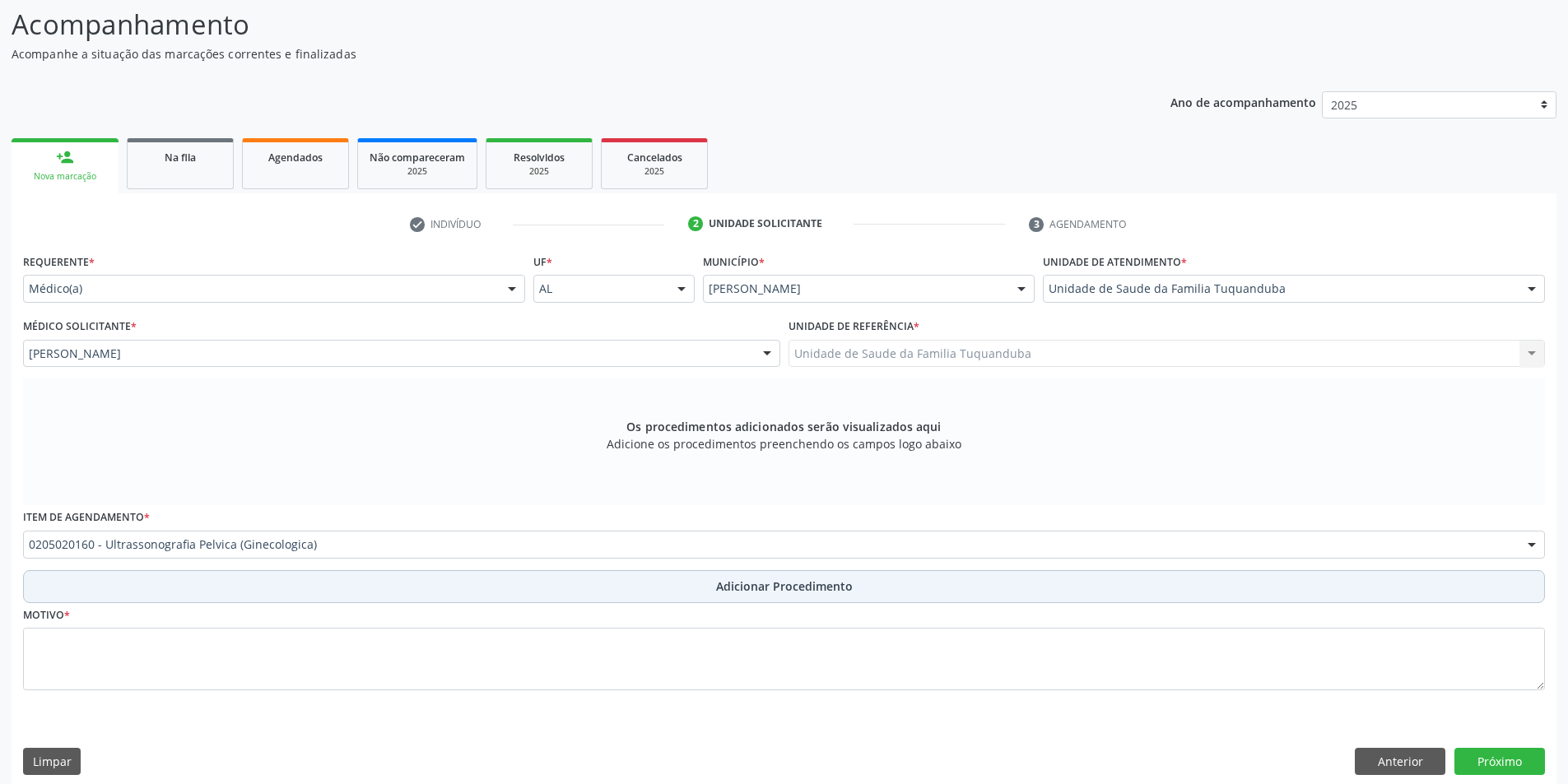
click at [715, 578] on button "Adicionar Procedimento" at bounding box center [784, 586] width 1522 height 33
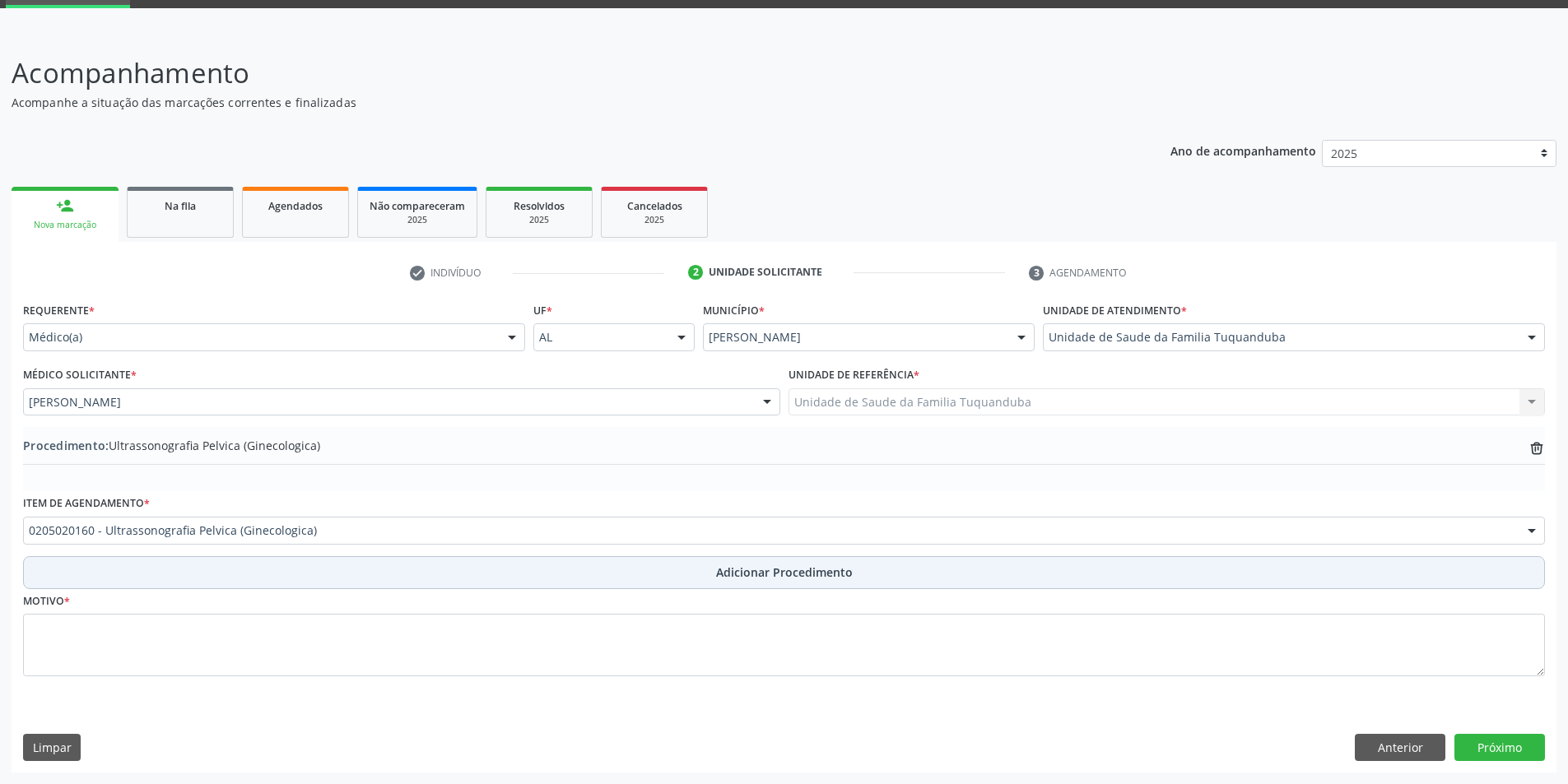
scroll to position [82, 0]
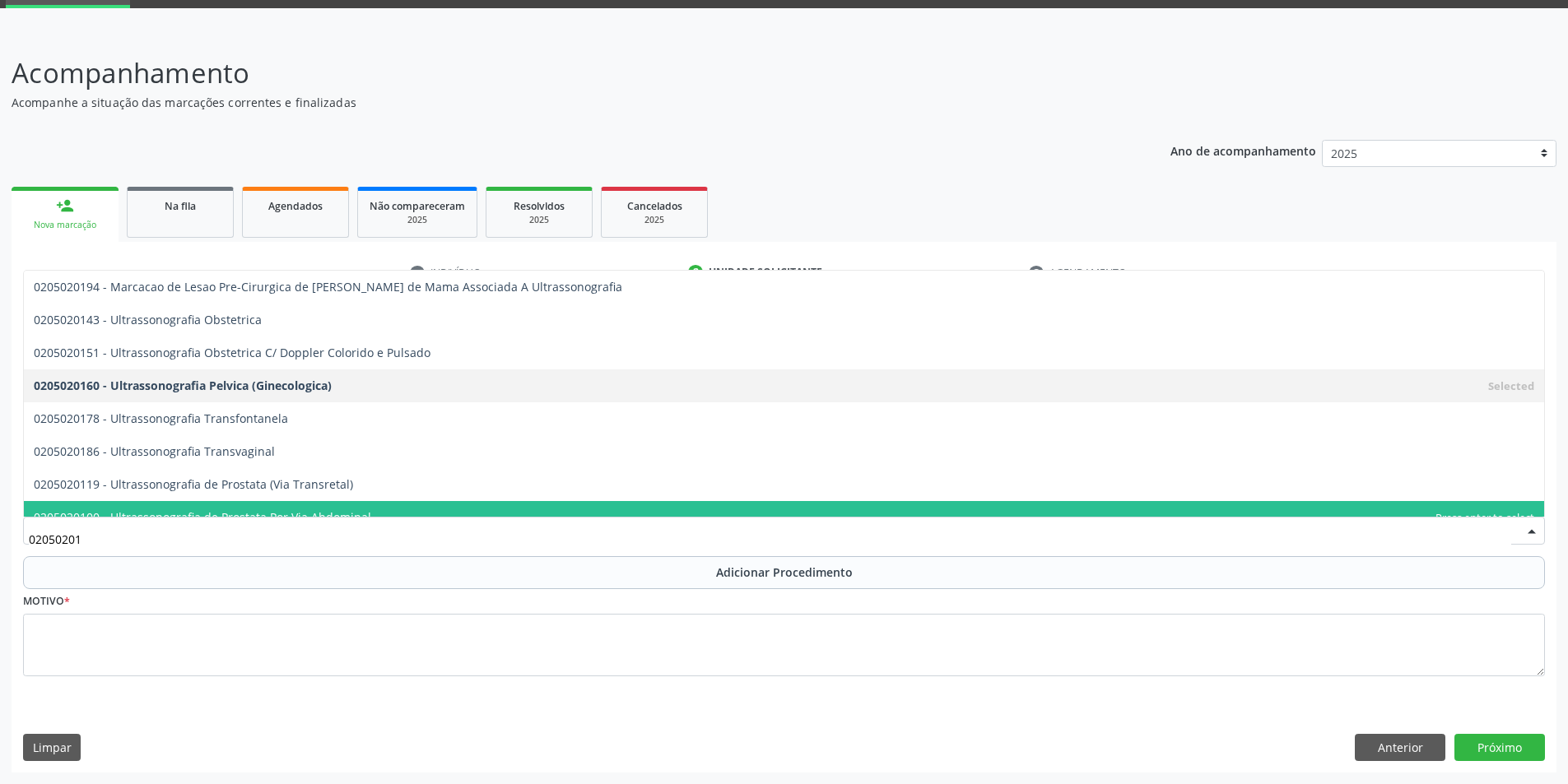
type input "020502018"
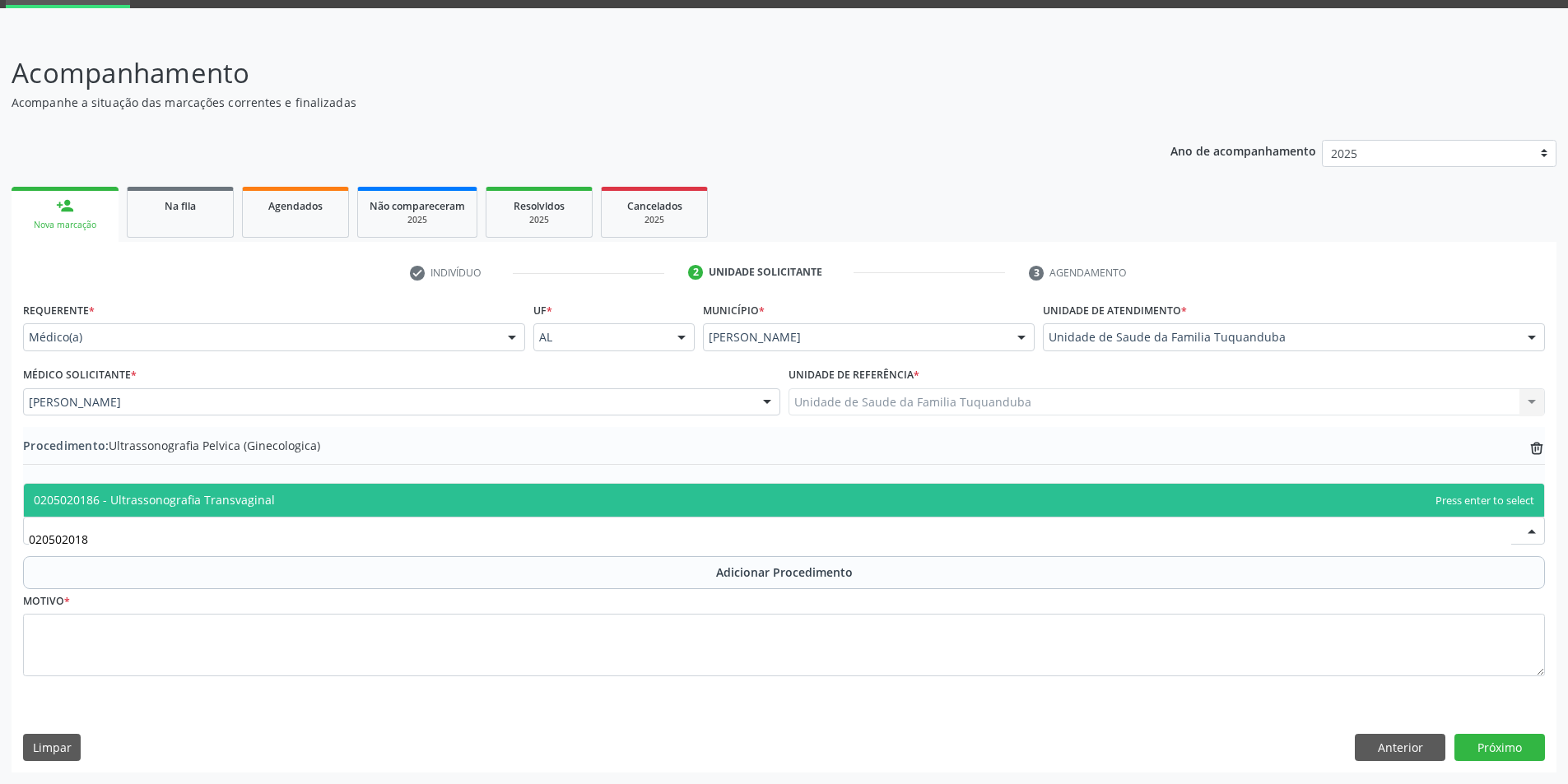
click at [471, 500] on span "0205020186 - Ultrassonografia Transvaginal" at bounding box center [784, 500] width 1520 height 33
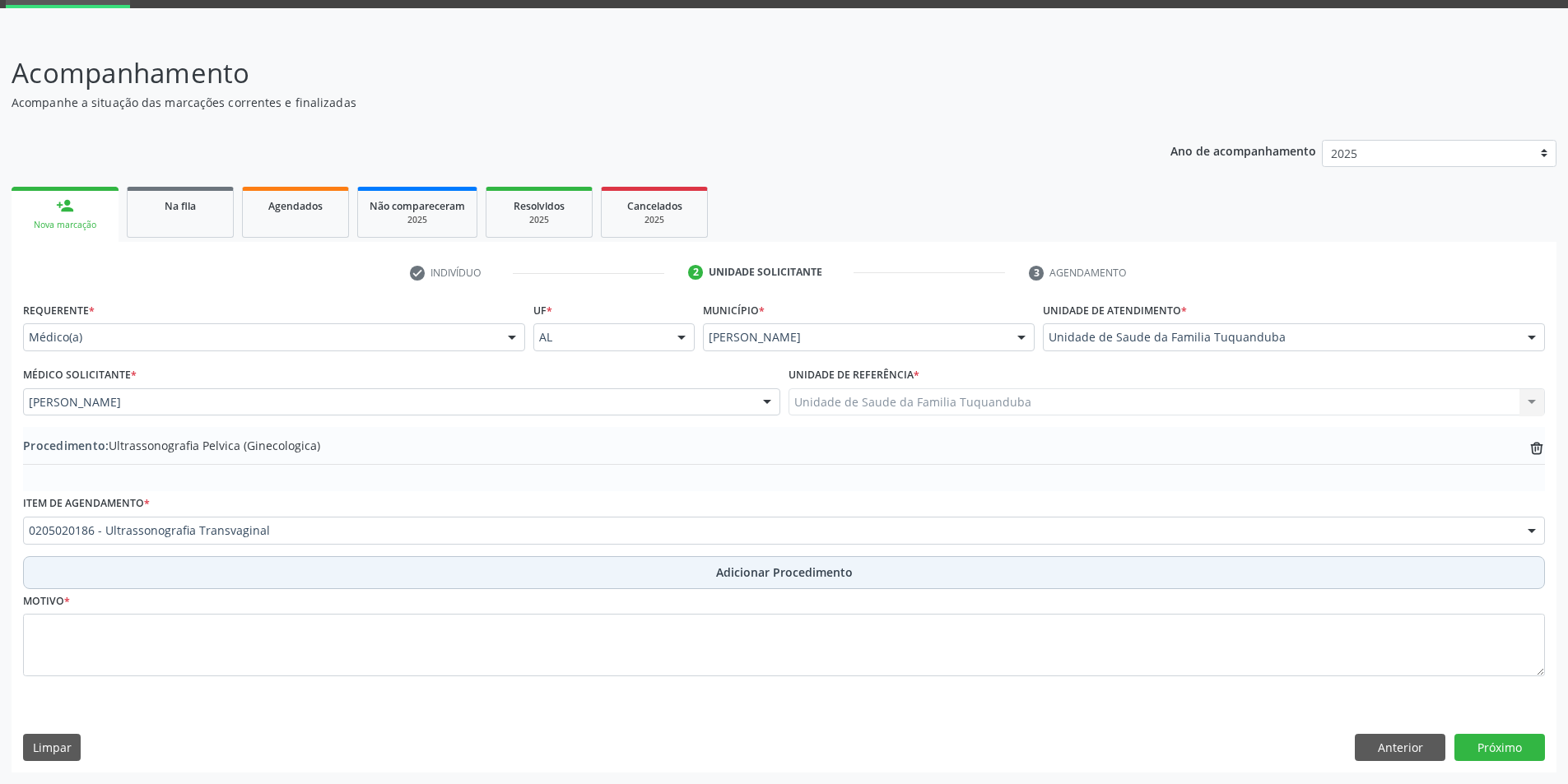
click at [485, 569] on button "Adicionar Procedimento" at bounding box center [784, 572] width 1522 height 33
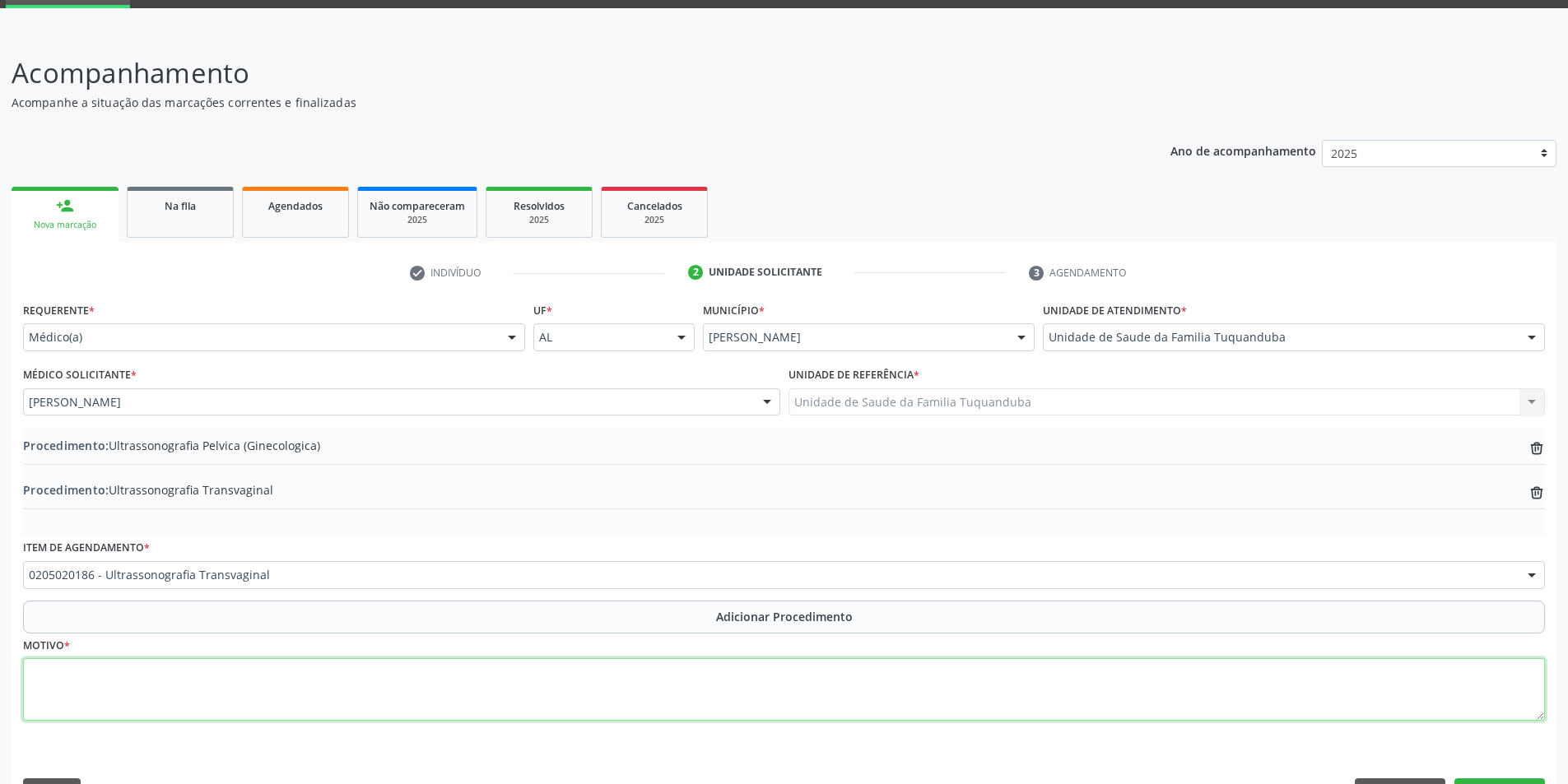
click at [424, 685] on textarea at bounding box center [784, 689] width 1522 height 63
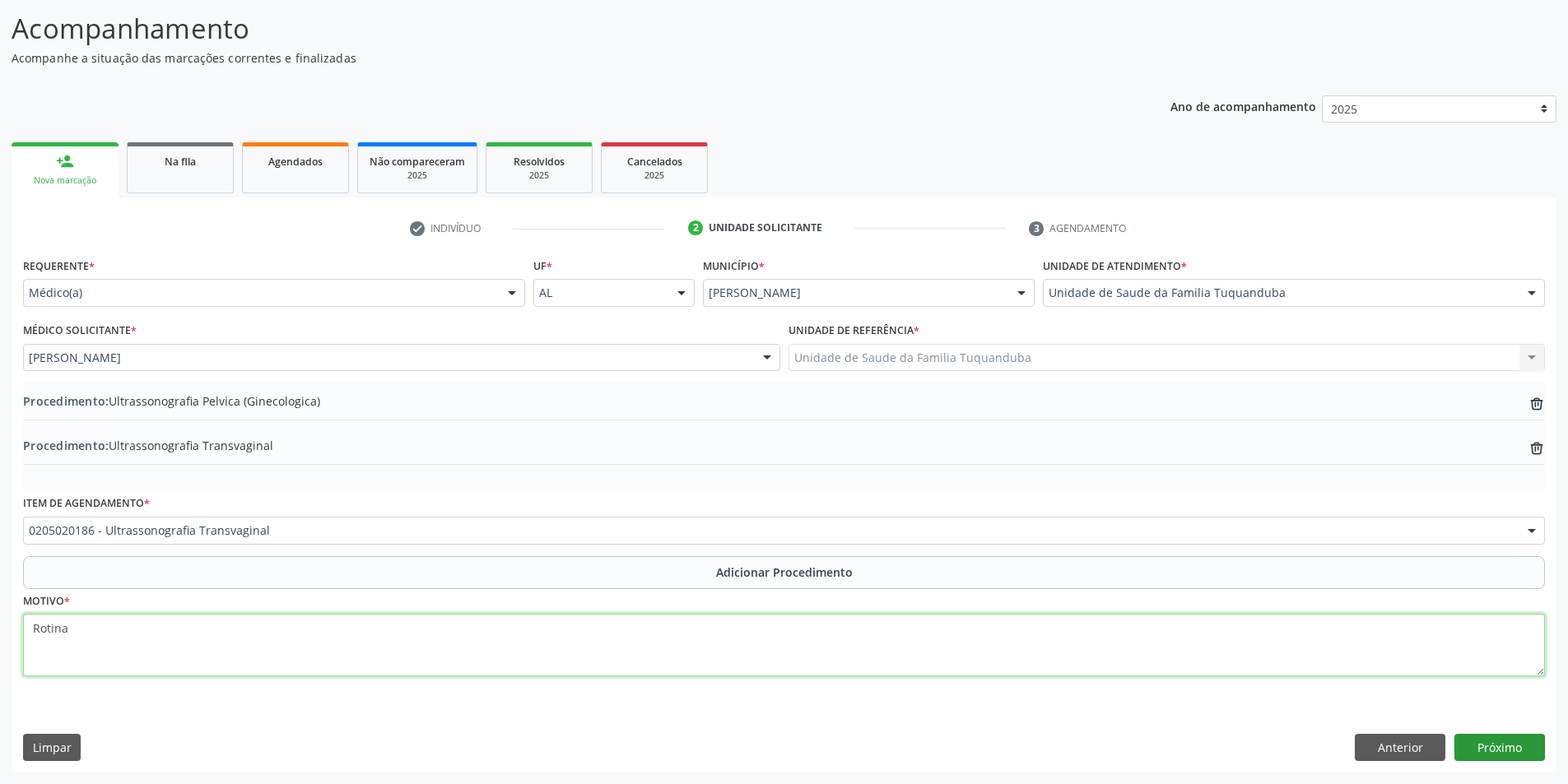
type textarea "Rotina"
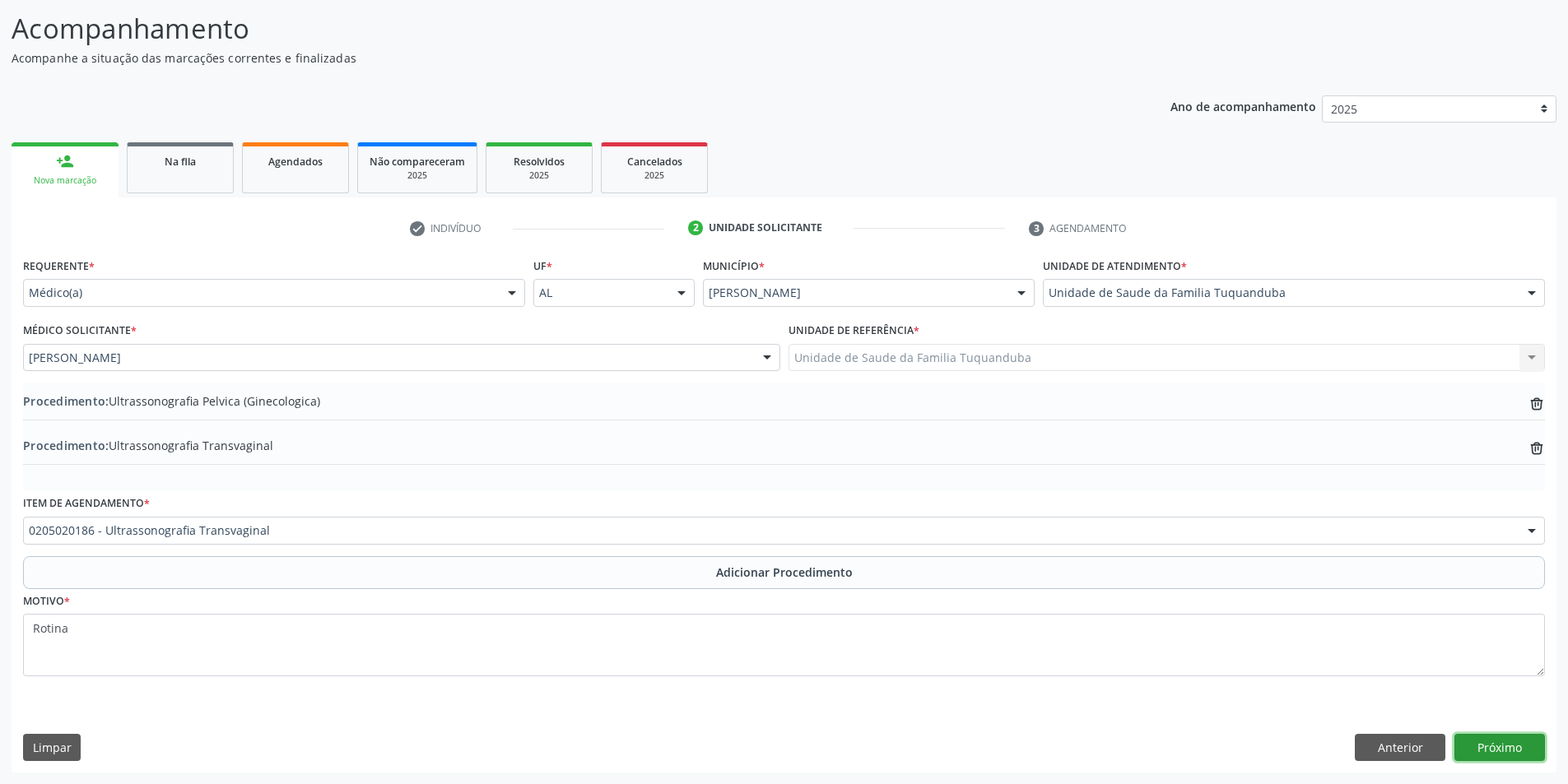
click at [1495, 743] on button "Próximo" at bounding box center [1500, 748] width 90 height 28
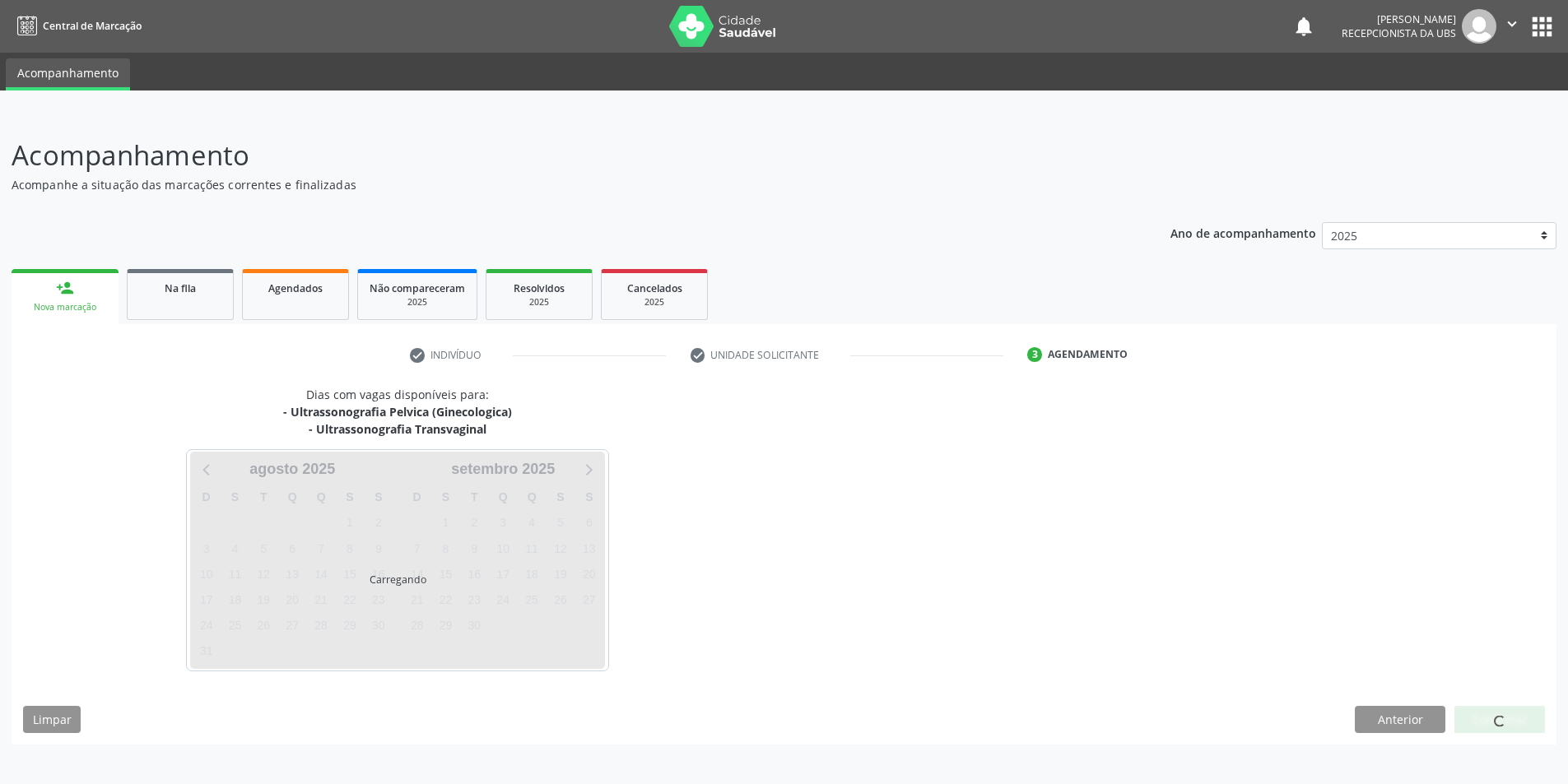
scroll to position [0, 0]
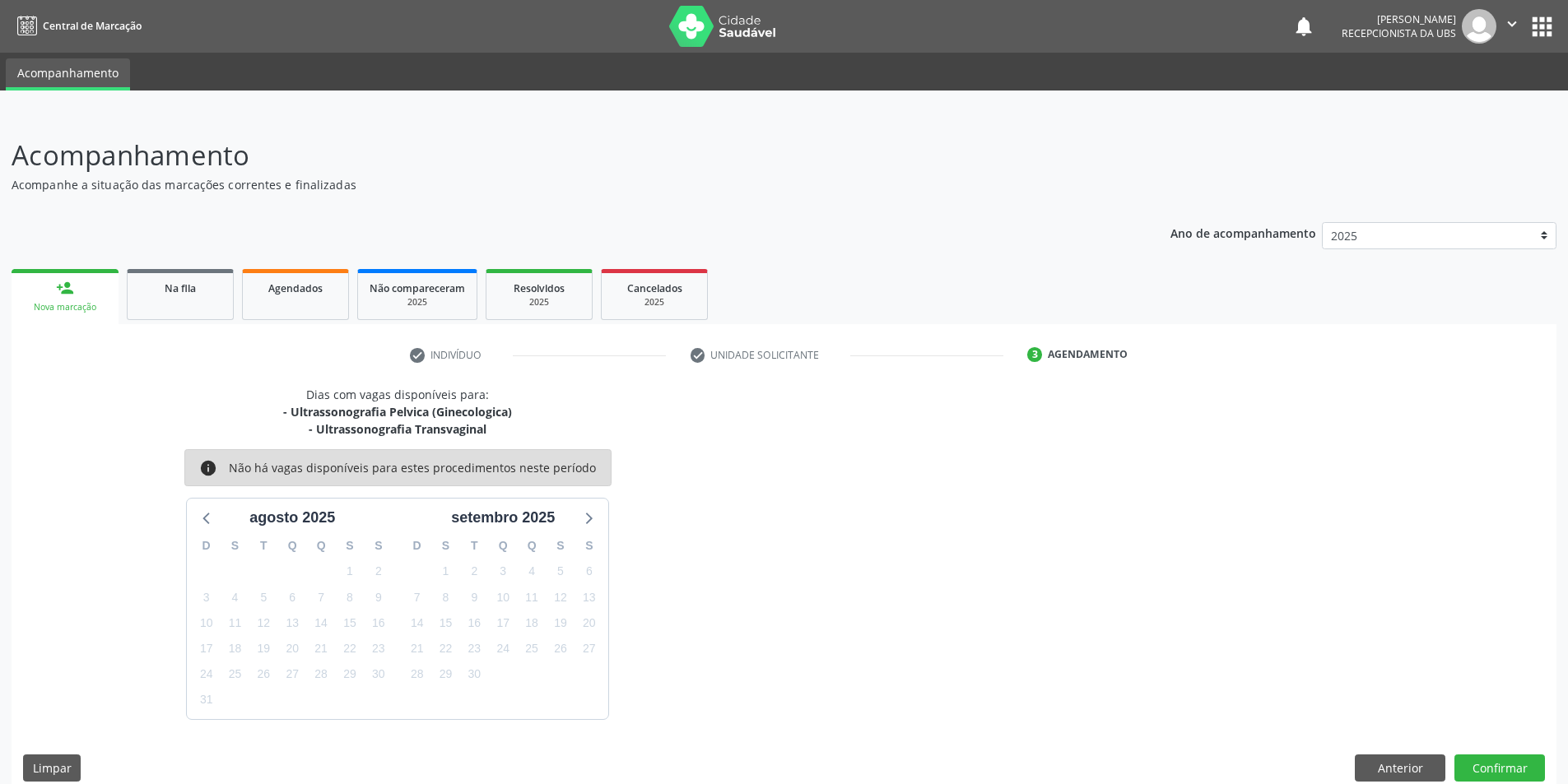
click at [1495, 743] on div "Dias com vagas disponíveis para: - Ultrassonografia Pelvica (Ginecologica) - Ul…" at bounding box center [784, 589] width 1545 height 407
click at [1490, 754] on button "Confirmar" at bounding box center [1500, 768] width 90 height 28
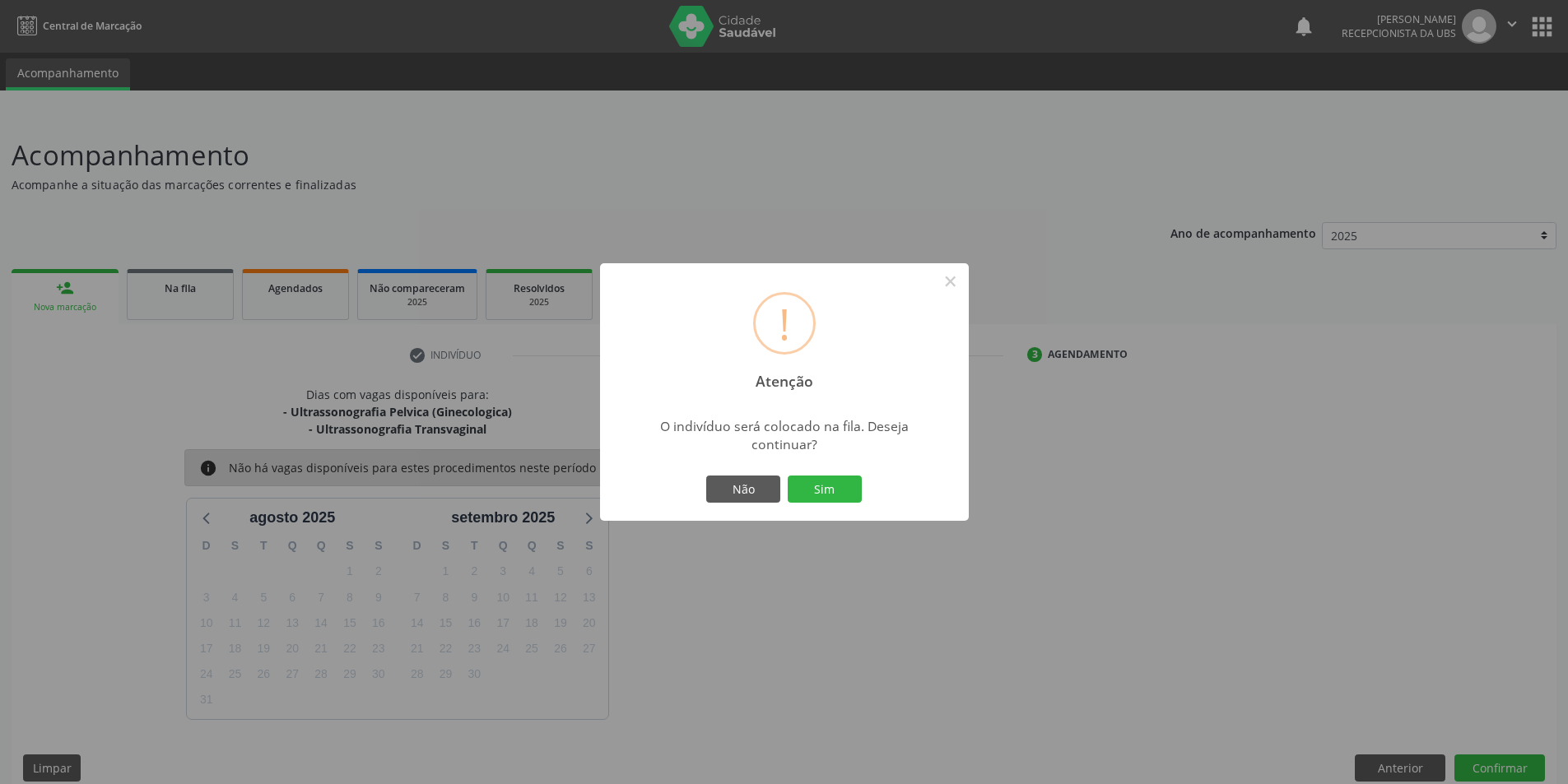
click at [832, 507] on div "! Atenção × O indivíduo será colocado na fila. Deseja continuar? Não Sim" at bounding box center [784, 392] width 368 height 258
click at [832, 501] on button "Sim" at bounding box center [825, 489] width 74 height 28
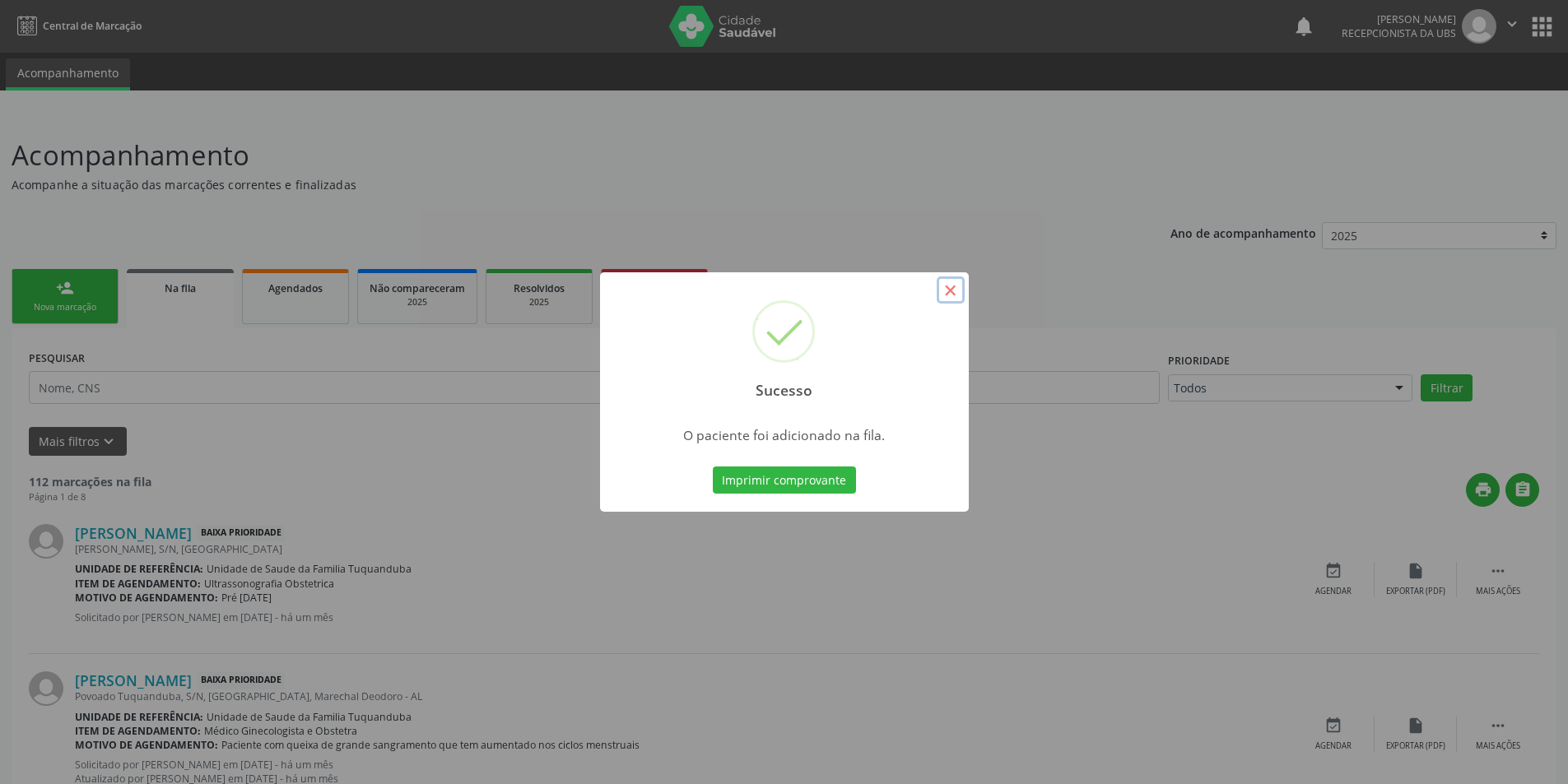
click at [953, 292] on button "×" at bounding box center [951, 290] width 28 height 28
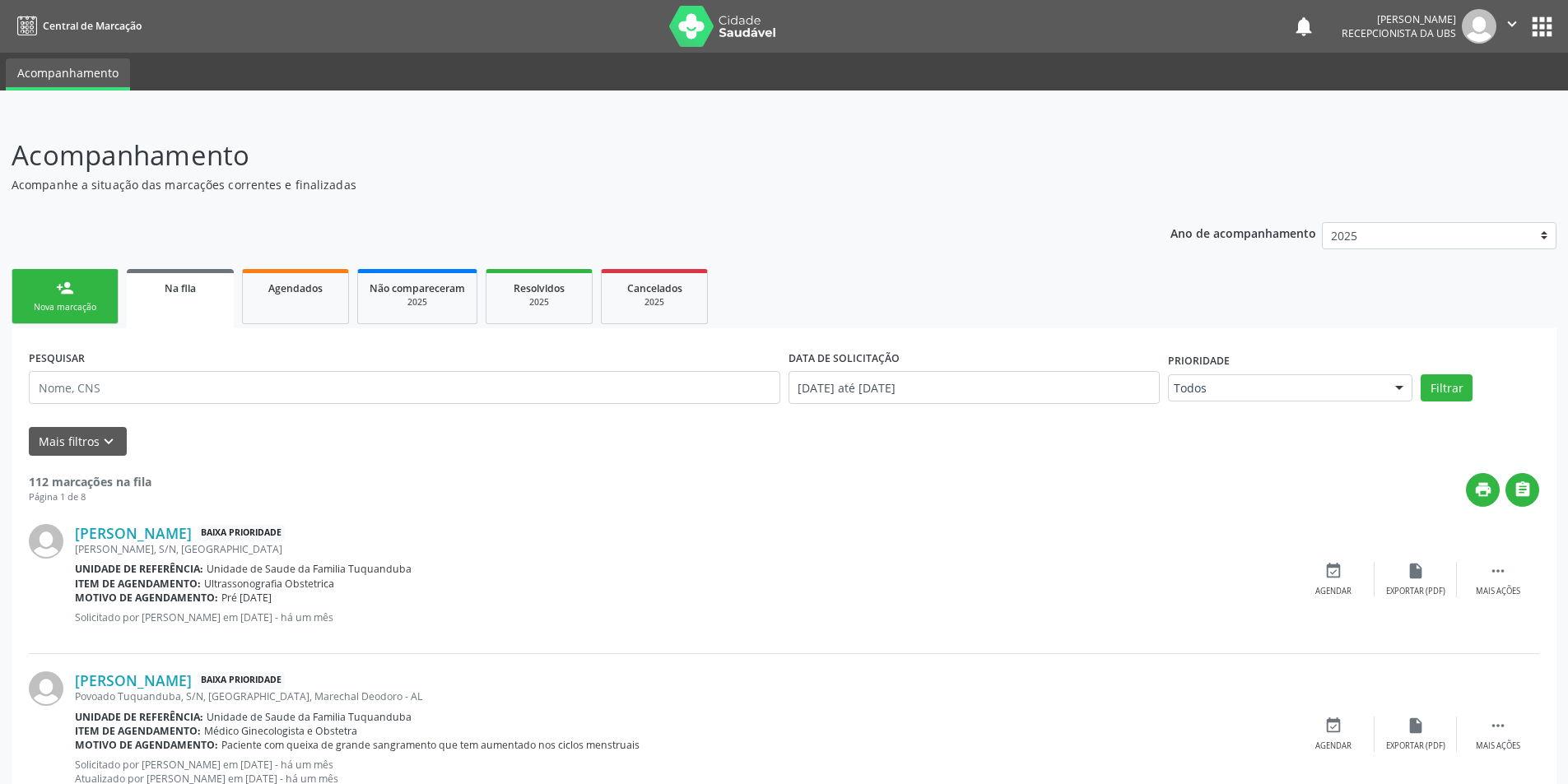
click at [73, 303] on div "Nova marcação" at bounding box center [65, 307] width 82 height 12
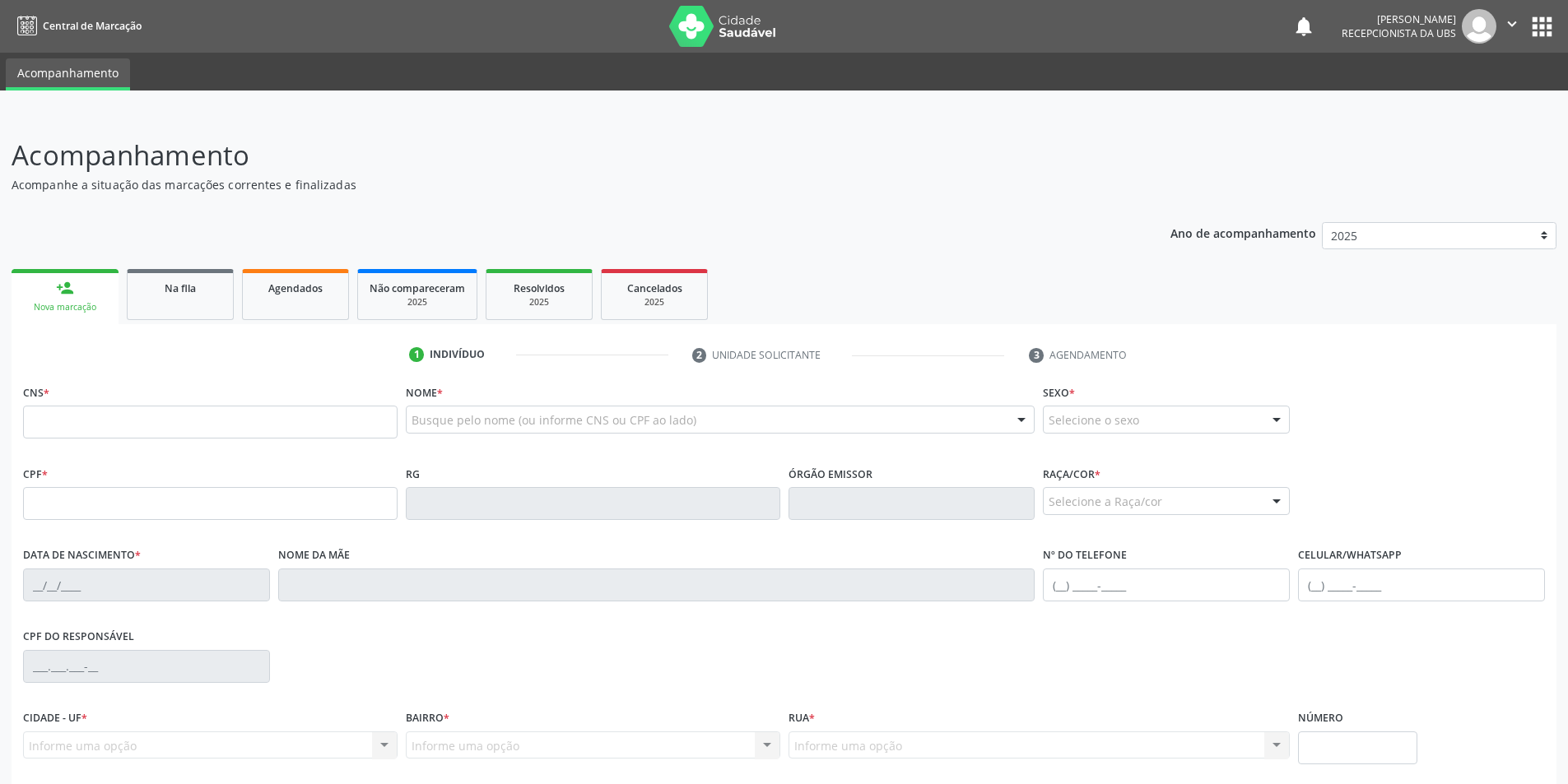
click at [1510, 27] on icon "" at bounding box center [1511, 24] width 18 height 18
click at [1449, 114] on ul "Configurações Sair" at bounding box center [1470, 82] width 115 height 72
click at [1449, 113] on ul "Configurações Sair" at bounding box center [1470, 82] width 115 height 72
click at [1447, 97] on link "Sair" at bounding box center [1470, 100] width 113 height 23
